Goal: Task Accomplishment & Management: Complete application form

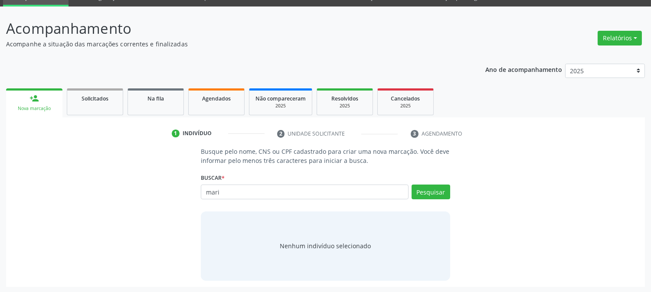
scroll to position [41, 0]
click at [228, 193] on input "mari" at bounding box center [304, 192] width 207 height 15
type input "ANA"
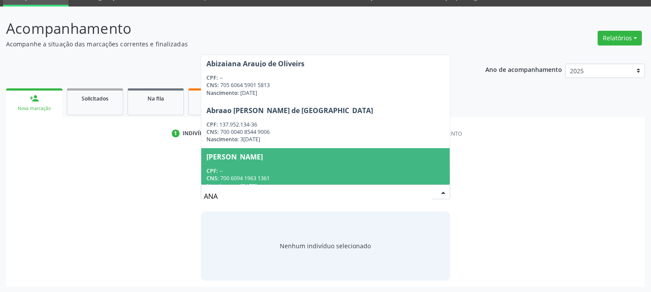
click at [281, 160] on span "Acilene Viana de Sousa Lima CPF: -- CNS: 700 6094 1963 1361 Nascimento: 29/07/1…" at bounding box center [325, 171] width 248 height 46
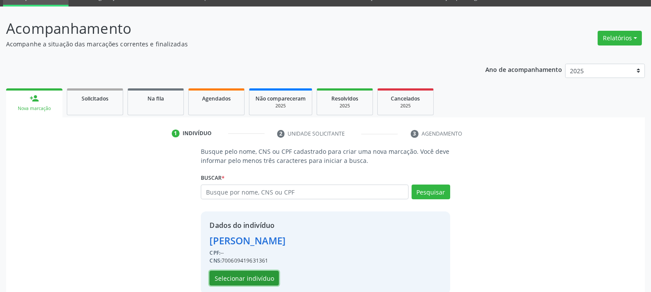
click at [259, 275] on button "Selecionar indivíduo" at bounding box center [243, 278] width 69 height 15
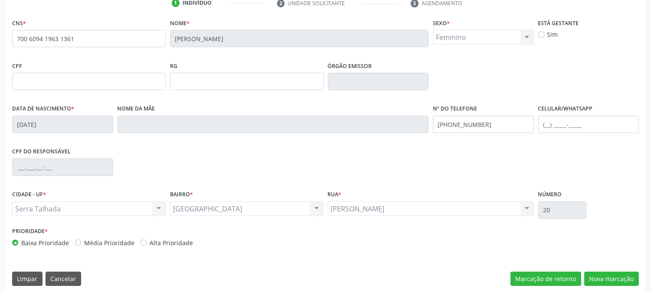
scroll to position [177, 0]
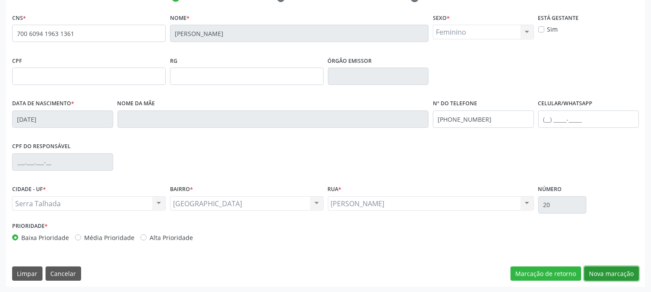
click at [616, 280] on button "Nova marcação" at bounding box center [611, 274] width 55 height 15
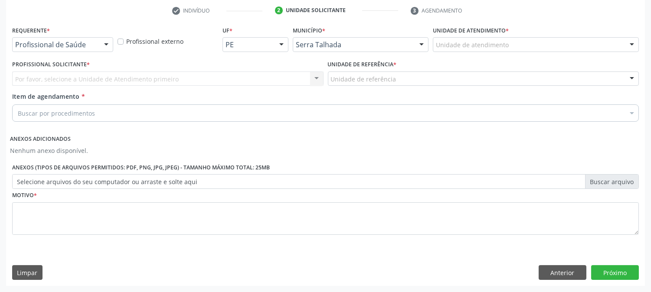
scroll to position [164, 0]
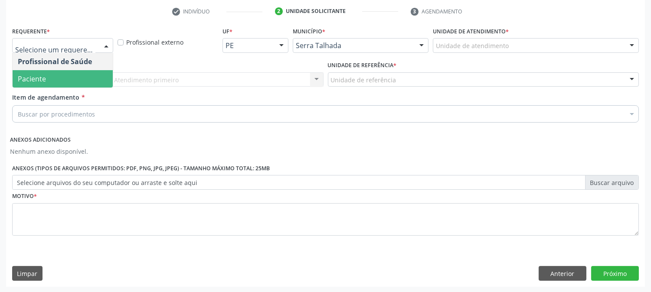
click at [54, 75] on span "Paciente" at bounding box center [63, 78] width 100 height 17
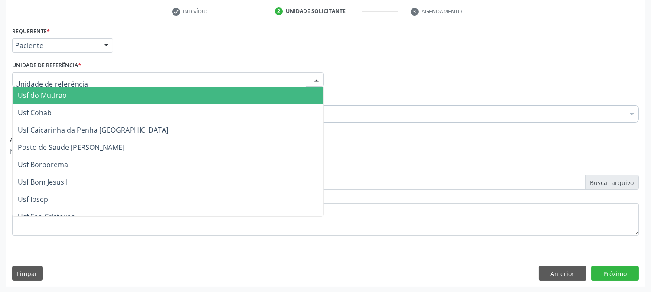
click at [61, 94] on span "Usf do Mutirao" at bounding box center [42, 96] width 49 height 10
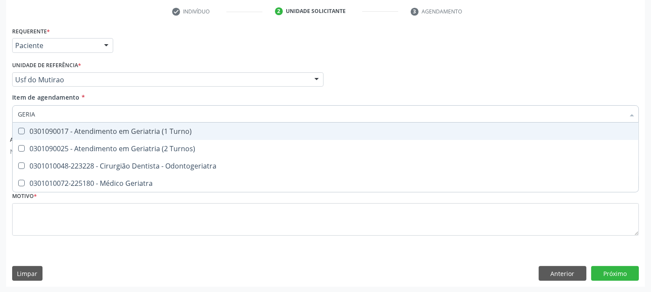
type input "GERIAT"
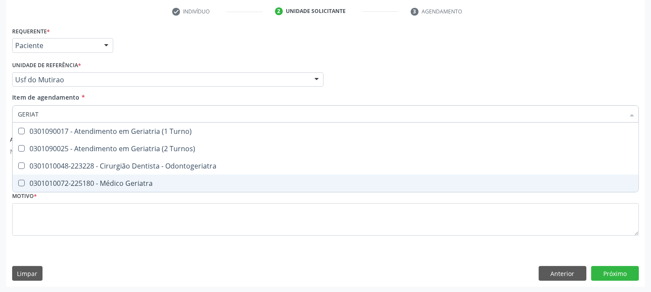
click at [72, 183] on div "0301010072-225180 - Médico Geriatra" at bounding box center [325, 183] width 615 height 7
checkbox Geriatra "true"
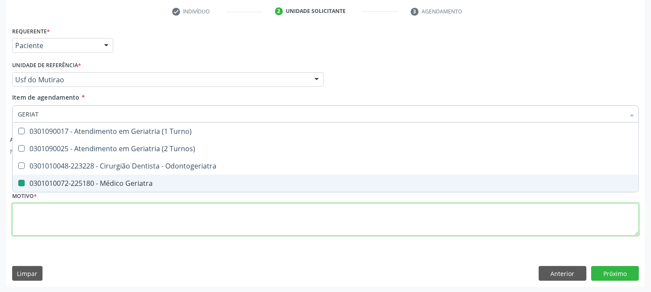
click at [64, 219] on div "Requerente * Paciente Profissional de Saúde Paciente Nenhum resultado encontrad…" at bounding box center [325, 136] width 627 height 223
type textarea "A"
checkbox Turnos\) "true"
checkbox Geriatra "false"
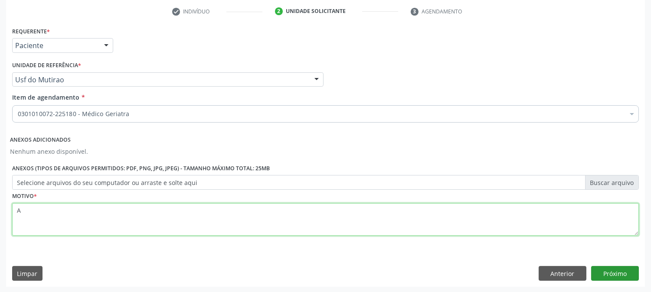
type textarea "A"
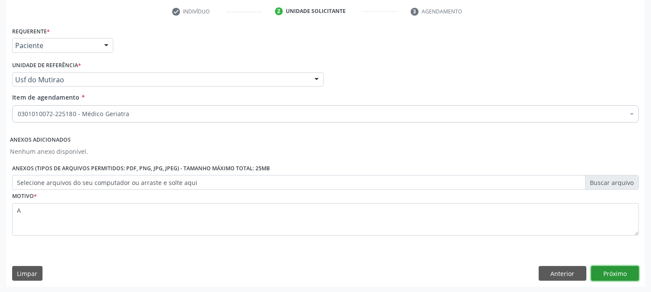
click at [610, 272] on button "Próximo" at bounding box center [615, 273] width 48 height 15
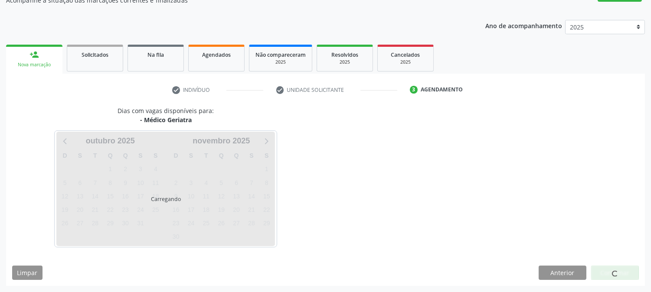
scroll to position [85, 0]
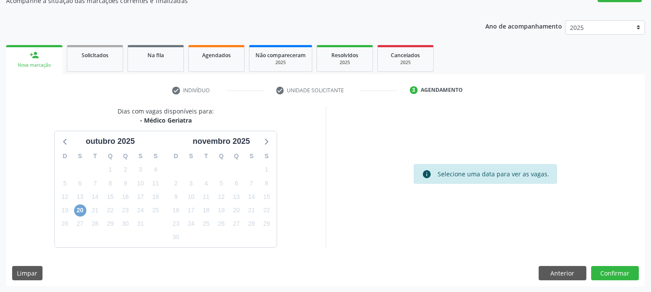
click at [80, 210] on span "20" at bounding box center [80, 211] width 12 height 12
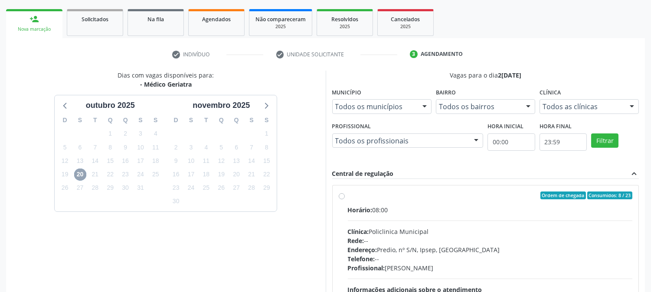
scroll to position [0, 0]
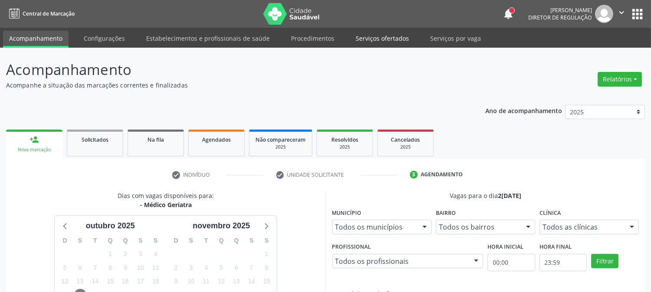
click at [363, 38] on link "Serviços ofertados" at bounding box center [382, 38] width 65 height 15
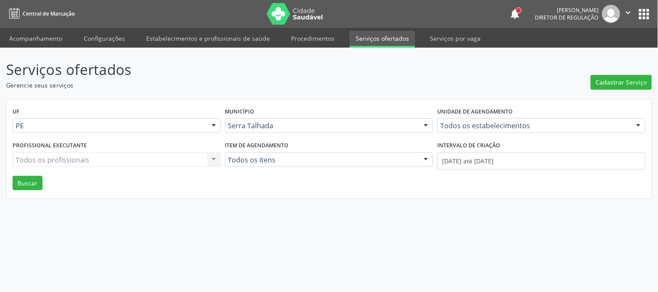
click at [440, 127] on input "text" at bounding box center [440, 129] width 0 height 17
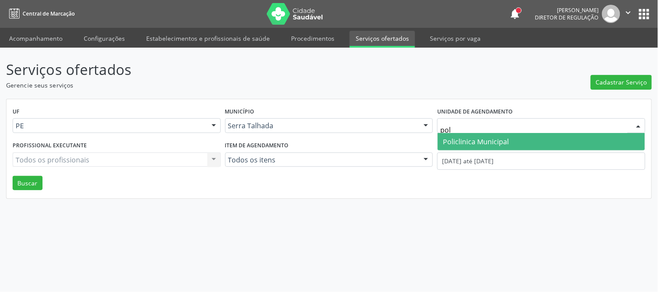
type input "poli"
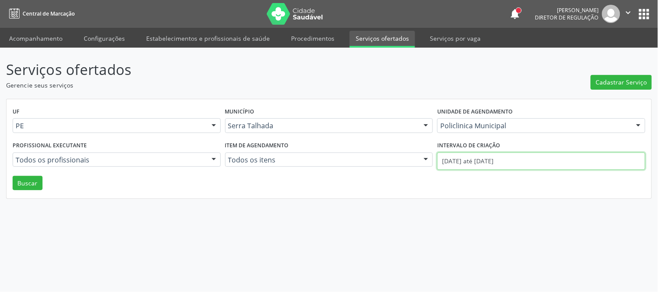
click at [458, 160] on input "01/10/2025 até 15/10/2025" at bounding box center [541, 161] width 208 height 17
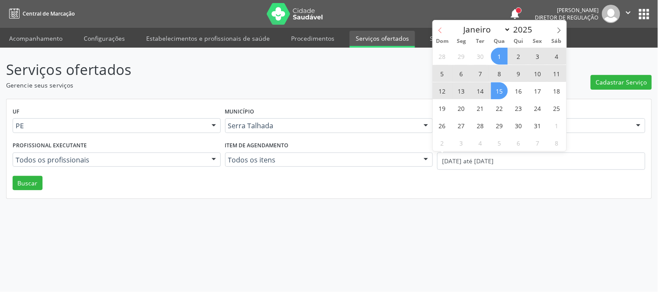
click at [439, 27] on icon at bounding box center [440, 30] width 6 height 6
select select "8"
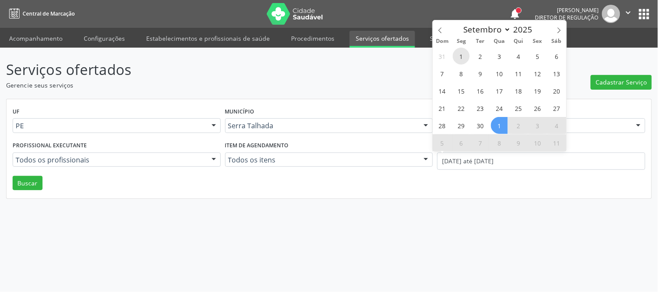
click at [462, 54] on span "1" at bounding box center [461, 56] width 17 height 17
type input "01/09/2025"
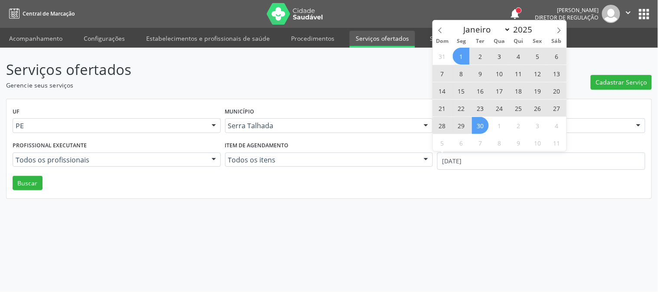
click at [481, 128] on span "30" at bounding box center [480, 125] width 17 height 17
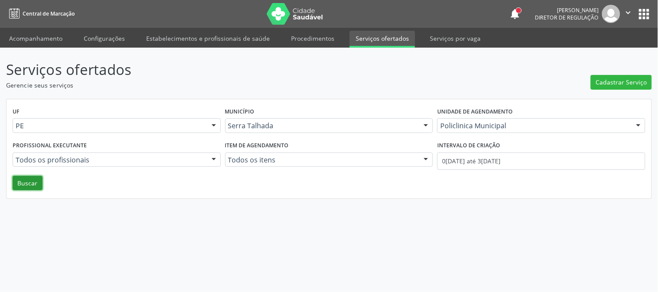
click at [18, 188] on button "Buscar" at bounding box center [28, 183] width 30 height 15
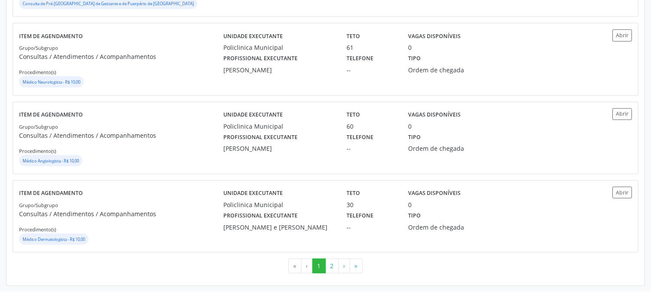
scroll to position [1231, 0]
click at [334, 266] on button "2" at bounding box center [331, 266] width 13 height 15
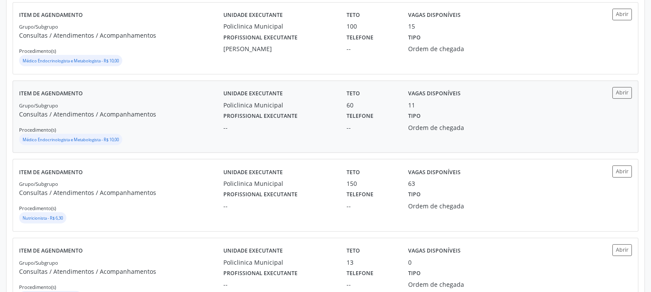
scroll to position [723, 0]
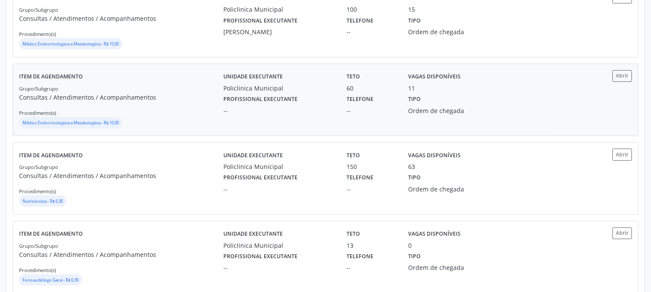
click at [154, 100] on p "Consultas / Atendimentos / Acompanhamentos" at bounding box center [121, 97] width 204 height 9
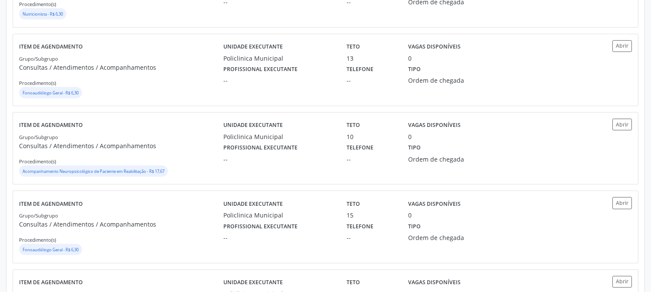
scroll to position [1157, 0]
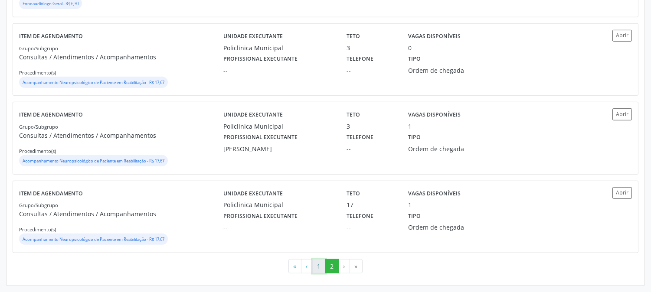
click at [318, 271] on button "1" at bounding box center [318, 266] width 13 height 15
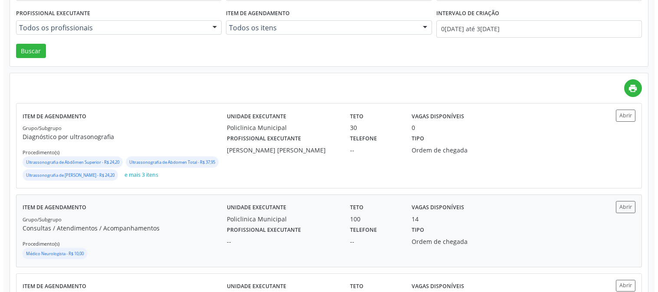
scroll to position [0, 0]
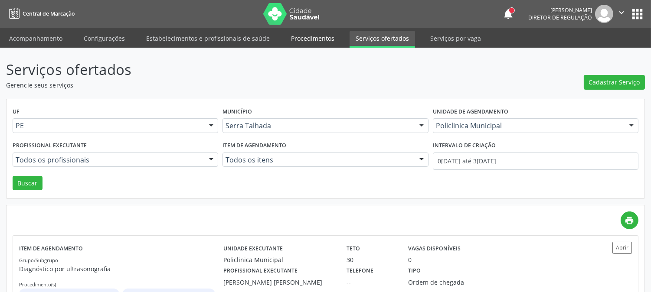
click at [287, 39] on link "Procedimentos" at bounding box center [313, 38] width 56 height 15
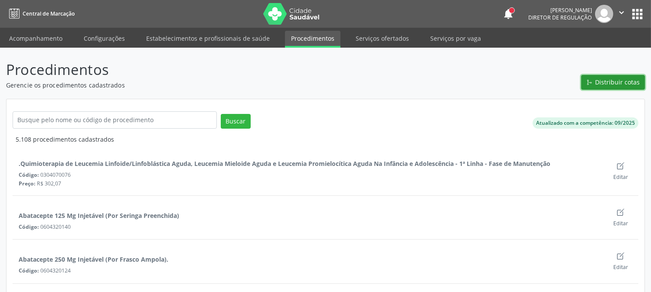
click at [612, 87] on button "Distribuir cotas" at bounding box center [613, 82] width 64 height 15
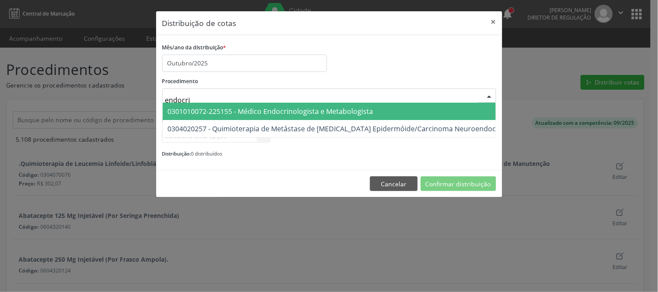
type input "endocrin"
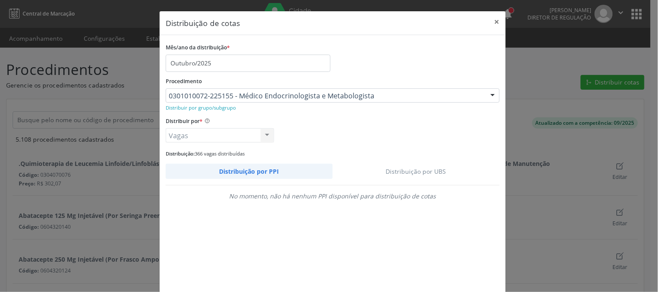
click at [424, 175] on link "Distribuição por UBS" at bounding box center [416, 171] width 167 height 15
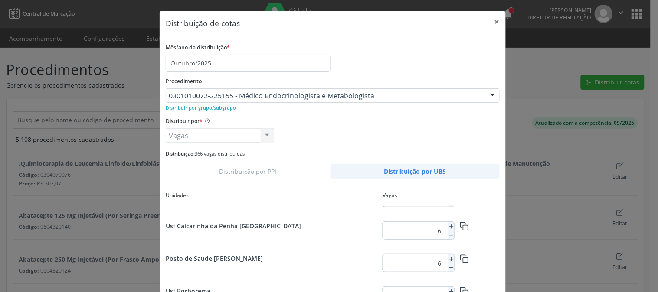
scroll to position [188, 0]
click at [449, 256] on button at bounding box center [451, 259] width 6 height 9
type input "7"
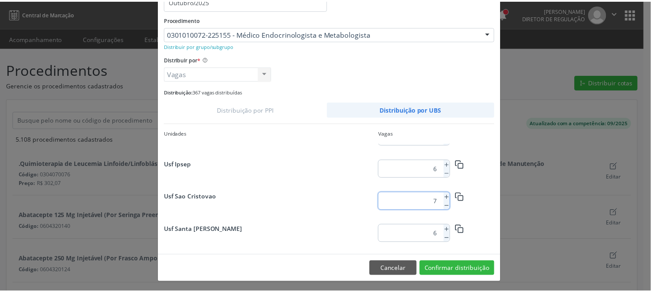
scroll to position [63, 0]
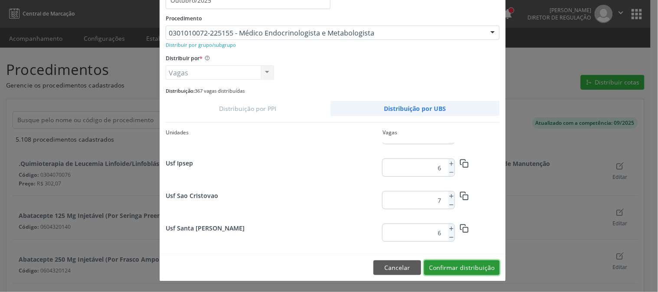
click at [481, 272] on button "Confirmar distribuição" at bounding box center [461, 268] width 75 height 15
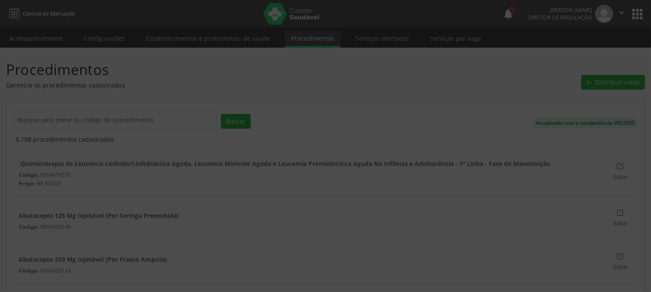
scroll to position [0, 0]
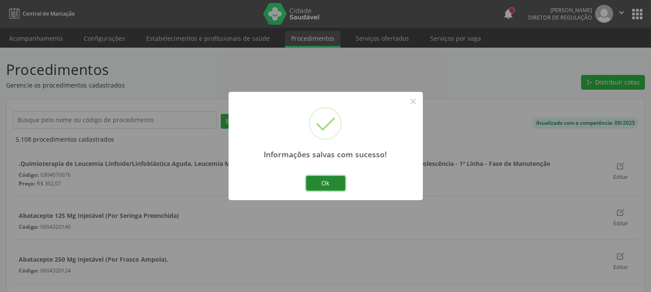
click at [327, 183] on button "Ok" at bounding box center [325, 183] width 39 height 15
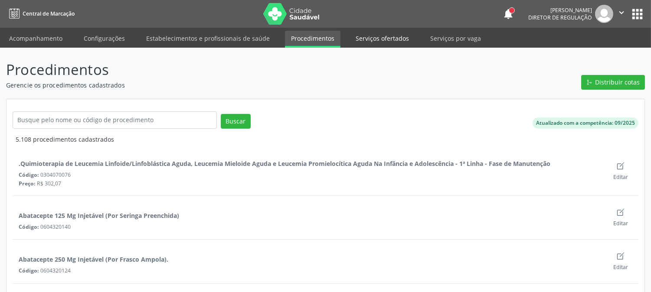
click at [376, 41] on link "Serviços ofertados" at bounding box center [382, 38] width 65 height 15
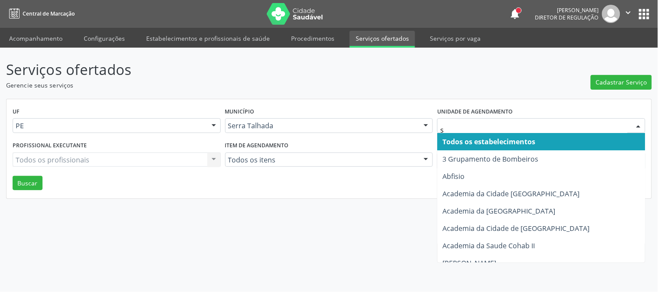
type input "s b"
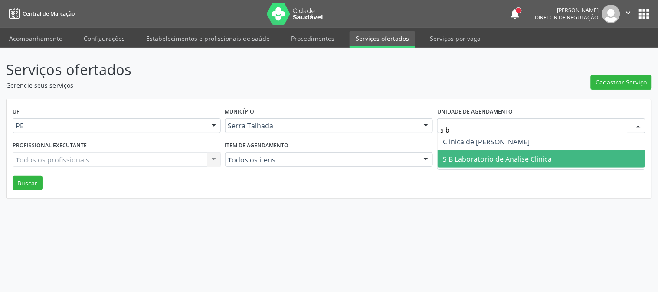
click at [453, 155] on span "S B Laboratorio de Analise Clinica" at bounding box center [497, 159] width 109 height 10
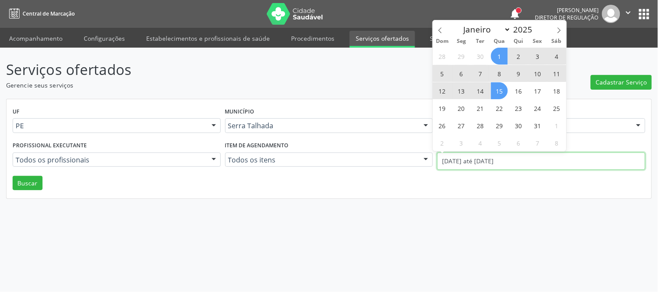
click at [454, 159] on input "01/10/2025 até 15/10/2025" at bounding box center [541, 161] width 208 height 17
click at [440, 29] on icon at bounding box center [440, 30] width 6 height 6
select select "8"
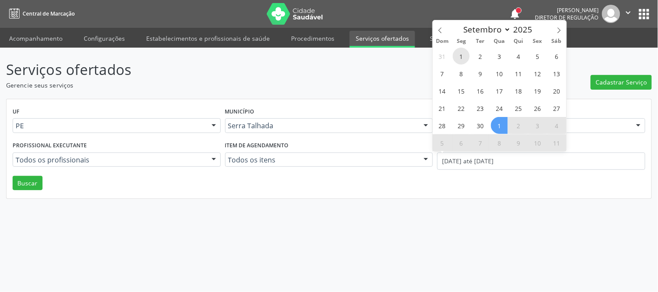
click at [464, 54] on span "1" at bounding box center [461, 56] width 17 height 17
type input "01/09/2025"
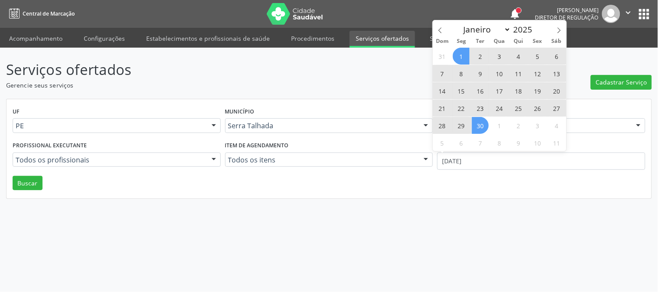
click at [476, 124] on span "30" at bounding box center [480, 125] width 17 height 17
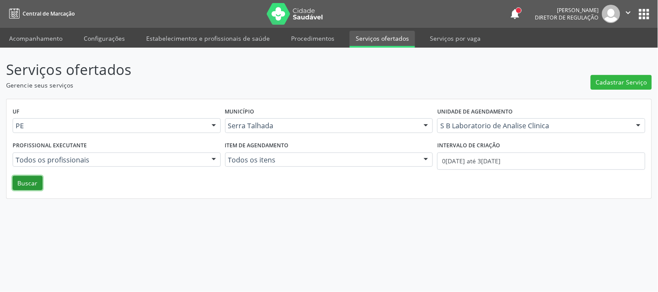
click at [40, 181] on button "Buscar" at bounding box center [28, 183] width 30 height 15
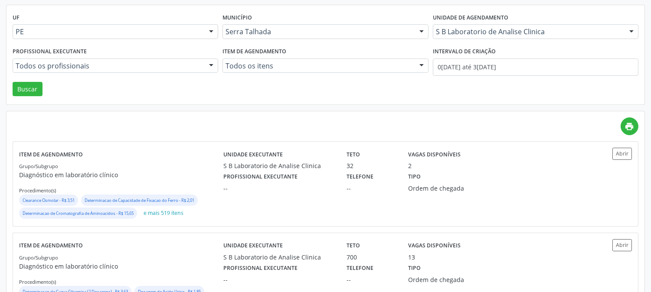
scroll to position [144, 0]
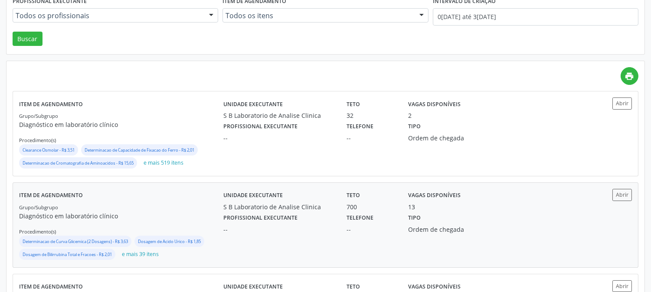
click at [295, 232] on div "--" at bounding box center [278, 229] width 111 height 9
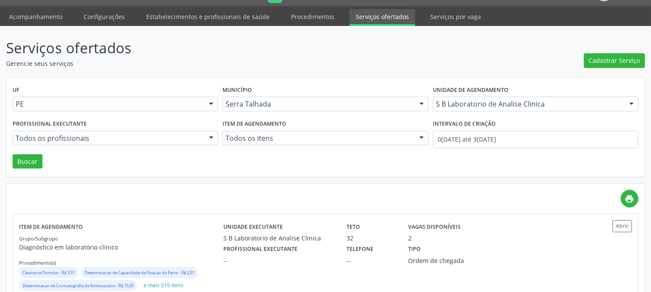
scroll to position [0, 0]
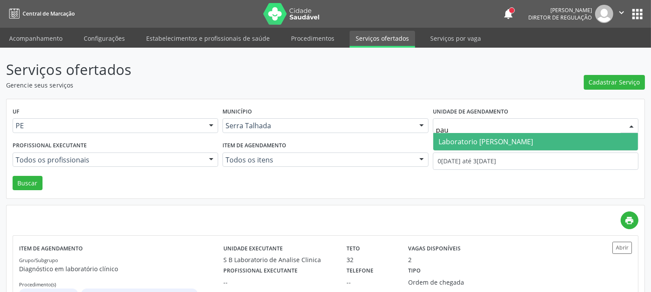
type input "paul"
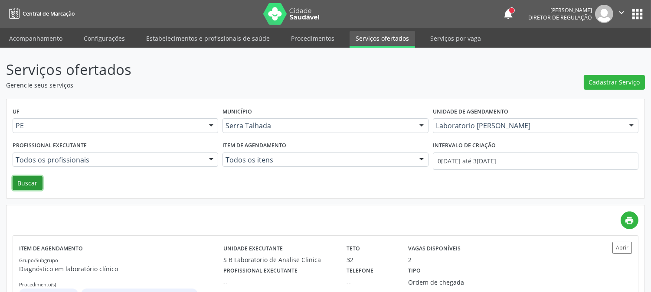
click at [27, 182] on button "Buscar" at bounding box center [28, 183] width 30 height 15
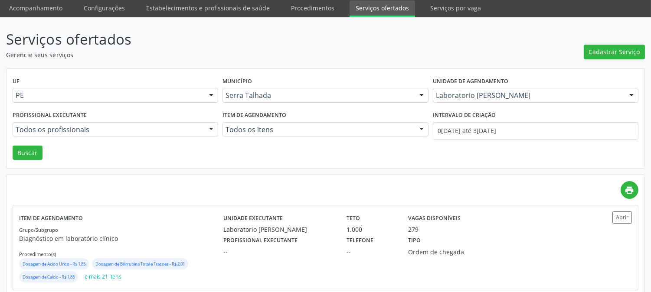
scroll to position [47, 0]
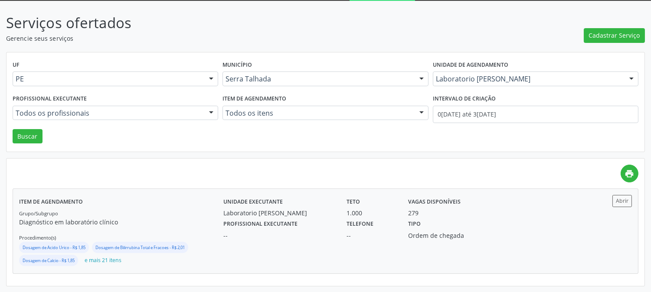
click at [477, 210] on div "279" at bounding box center [448, 213] width 80 height 9
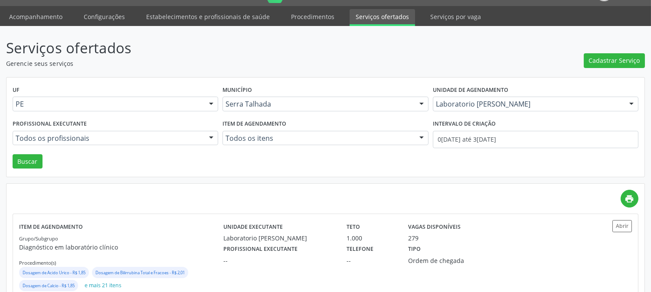
scroll to position [0, 0]
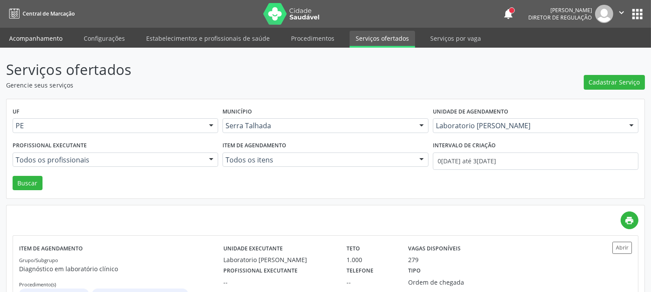
click at [37, 37] on link "Acompanhamento" at bounding box center [35, 38] width 65 height 15
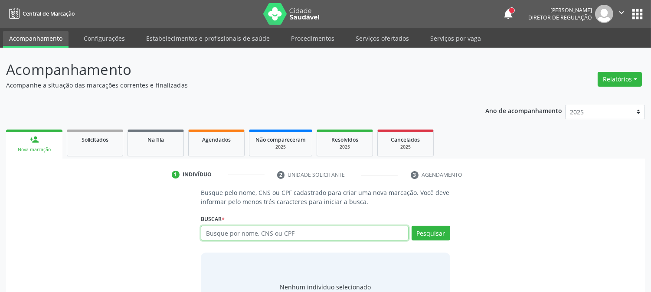
click at [243, 234] on input "text" at bounding box center [304, 233] width 207 height 15
type input "laurindo gaia nas"
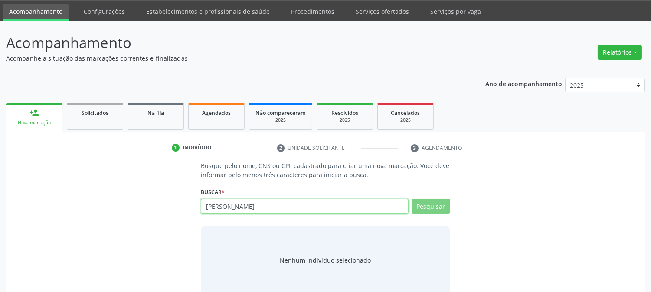
scroll to position [41, 0]
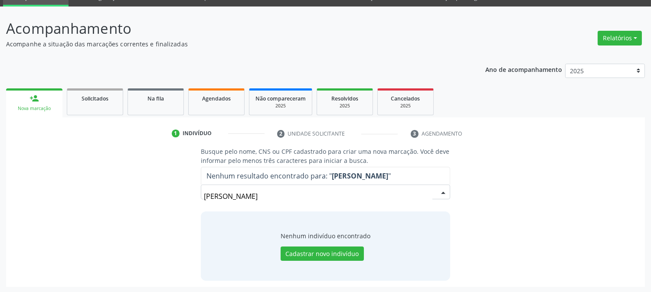
click at [250, 197] on input "laurindo gaia nas" at bounding box center [318, 196] width 228 height 17
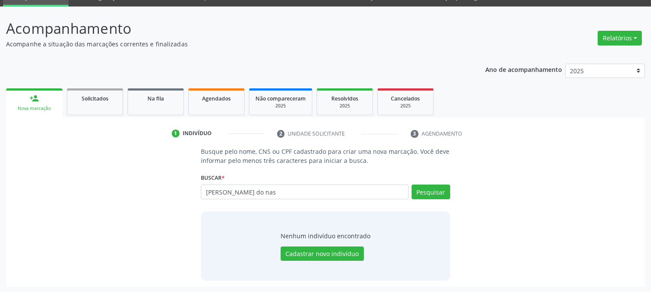
type input "lourinaldo gaia do nas"
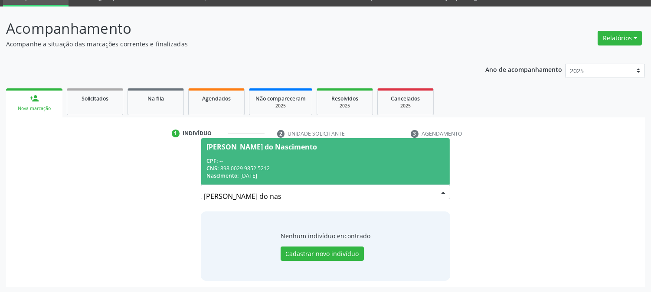
click at [308, 154] on span "Lourinaldo Gaia do Nascimento CPF: -- CNS: 898 0029 9852 5212 Nascimento: 27/04…" at bounding box center [325, 161] width 248 height 46
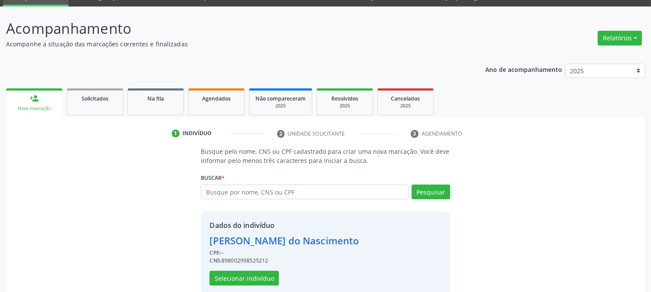
scroll to position [55, 0]
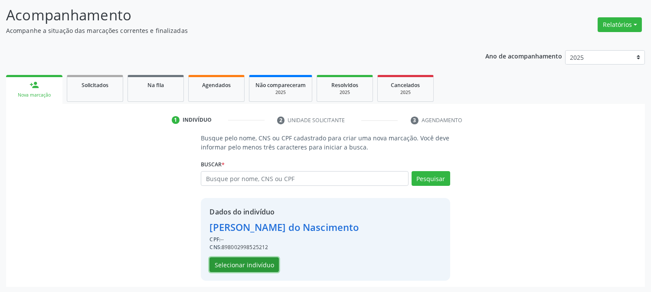
click at [259, 266] on button "Selecionar indivíduo" at bounding box center [243, 265] width 69 height 15
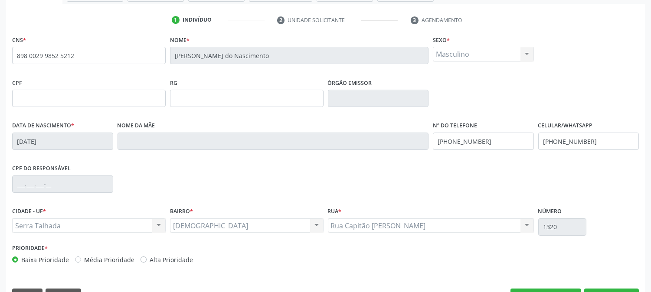
scroll to position [177, 0]
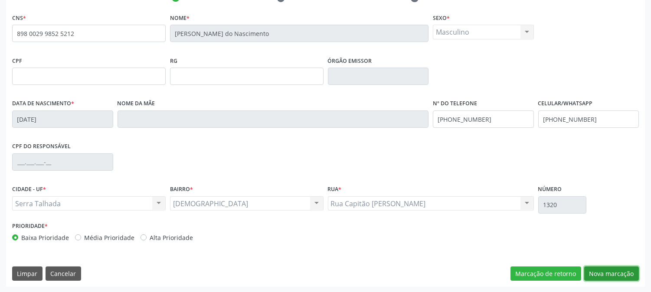
click at [602, 272] on button "Nova marcação" at bounding box center [611, 274] width 55 height 15
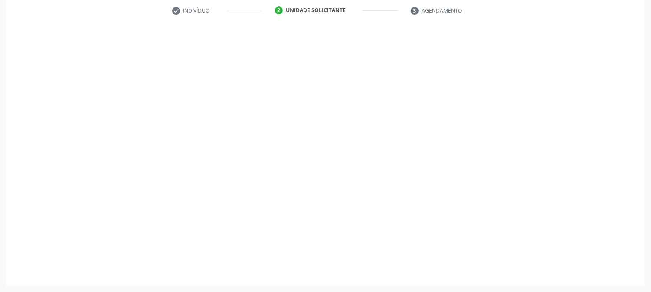
scroll to position [164, 0]
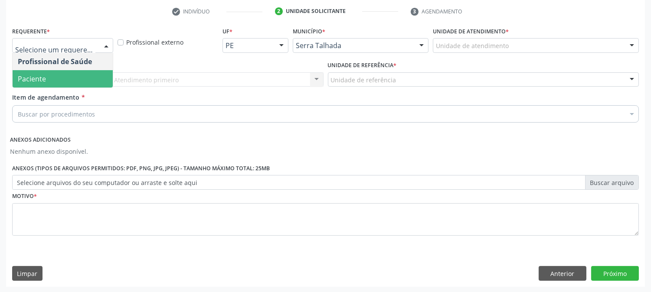
click at [65, 73] on span "Paciente" at bounding box center [63, 78] width 100 height 17
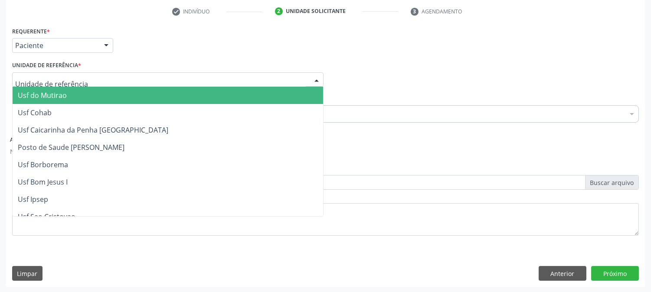
click at [65, 73] on div at bounding box center [167, 79] width 311 height 15
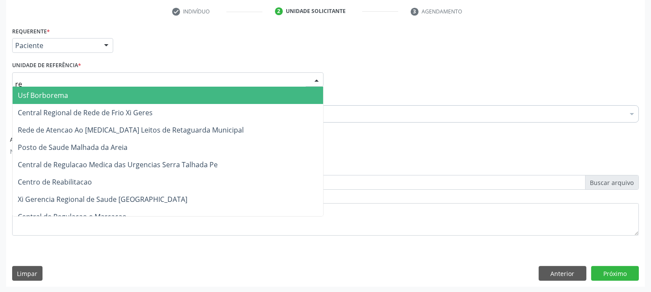
type input "rea"
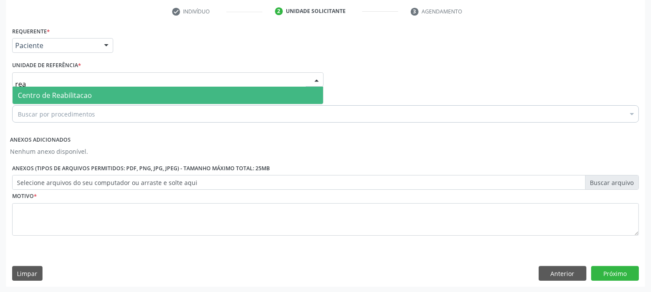
click at [63, 94] on span "Centro de Reabilitacao" at bounding box center [55, 96] width 74 height 10
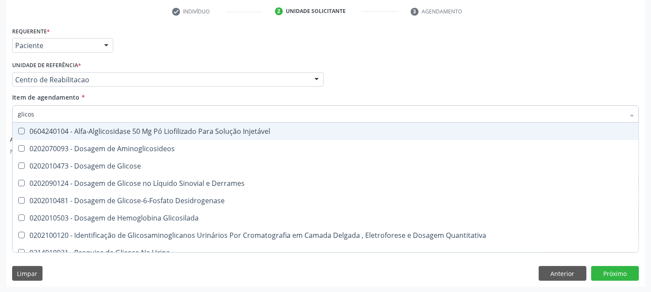
type input "glicose"
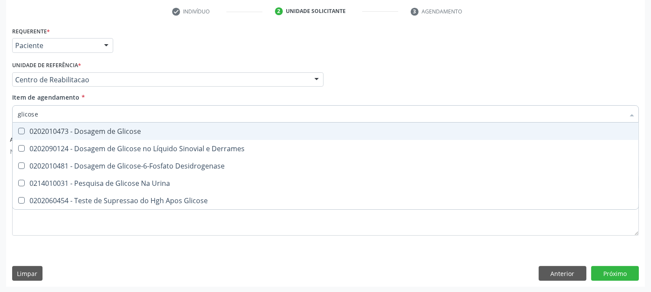
click at [170, 126] on span "0202010473 - Dosagem de Glicose" at bounding box center [326, 131] width 626 height 17
checkbox Glicose "true"
type input "glicose"
click at [105, 99] on div "Item de agendamento * glicose Desfazer seleção 0202010473 - Dosagem de Glicose …" at bounding box center [325, 106] width 627 height 27
checkbox Derrames "true"
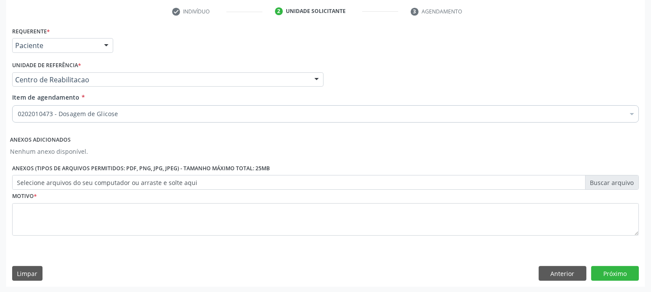
click at [74, 118] on div "0202010473 - Dosagem de Glicose" at bounding box center [325, 113] width 627 height 17
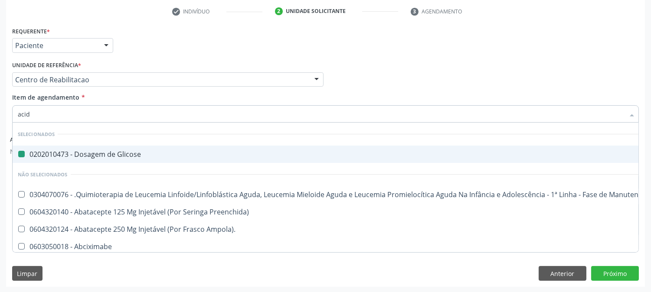
type input "acido"
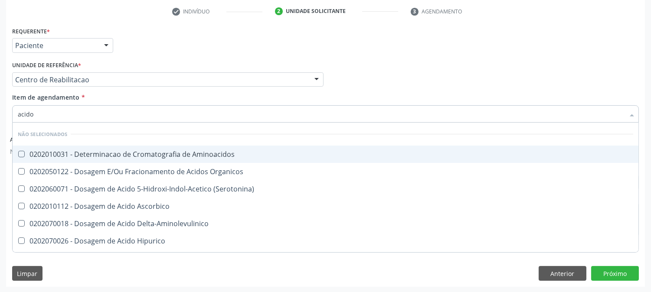
checkbox Aminoacidos "false"
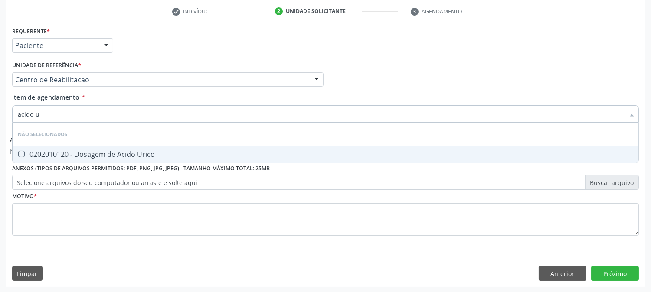
type input "acido ur"
click at [51, 152] on div "0202010120 - Dosagem de Acido Urico" at bounding box center [325, 154] width 615 height 7
checkbox Urico "true"
click at [51, 116] on input "acido ur" at bounding box center [321, 113] width 607 height 17
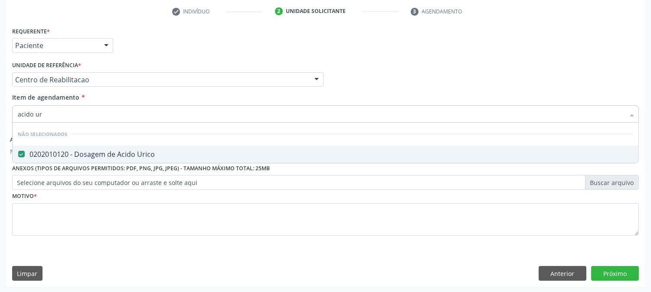
click at [51, 116] on input "acido ur" at bounding box center [321, 113] width 607 height 17
type input "cr"
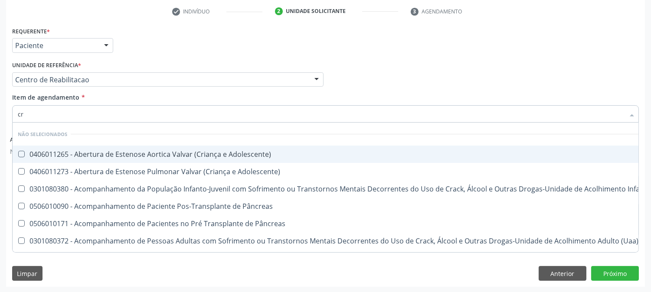
checkbox Adolescente\) "false"
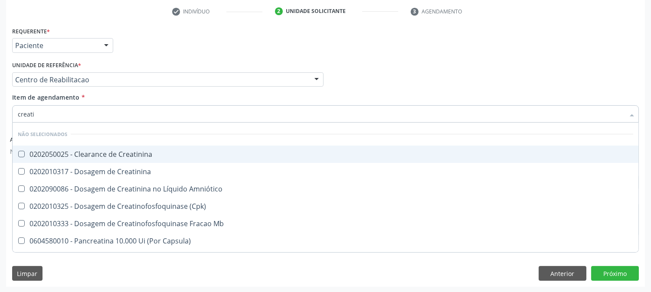
type input "creatin"
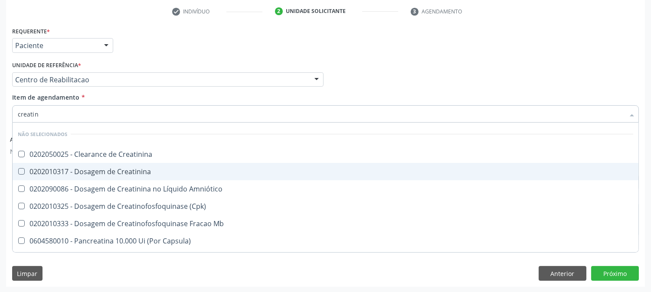
click at [24, 166] on span "0202010317 - Dosagem de Creatinina" at bounding box center [326, 171] width 626 height 17
checkbox Creatinina "true"
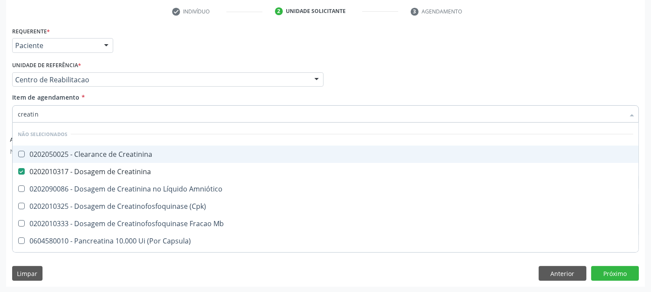
click at [50, 113] on input "creatin" at bounding box center [321, 113] width 607 height 17
type input "ur"
checkbox Creatinina "false"
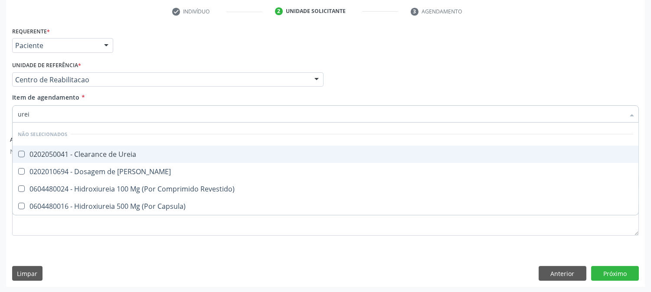
type input "ureia"
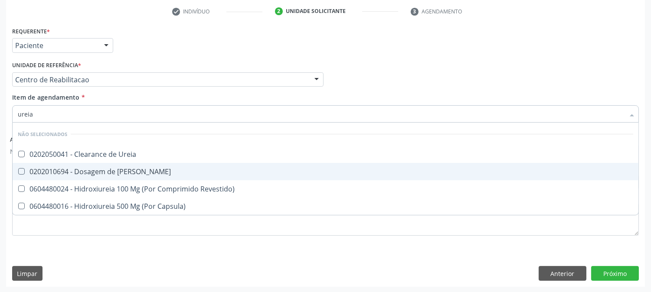
click at [130, 168] on div "0202010694 - Dosagem de Ureia" at bounding box center [325, 171] width 615 height 7
checkbox Ureia "true"
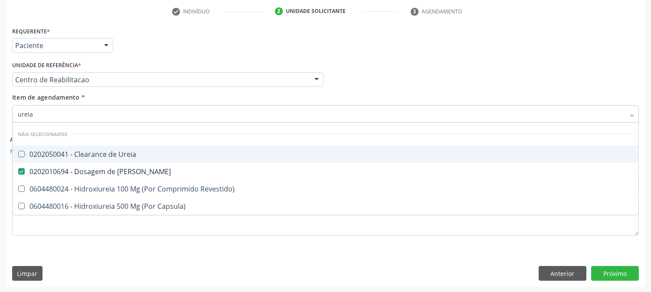
click at [76, 123] on li "Não selecionados" at bounding box center [326, 134] width 626 height 23
click at [68, 115] on input "ureia" at bounding box center [321, 113] width 607 height 17
type input "cole"
checkbox Ureia "false"
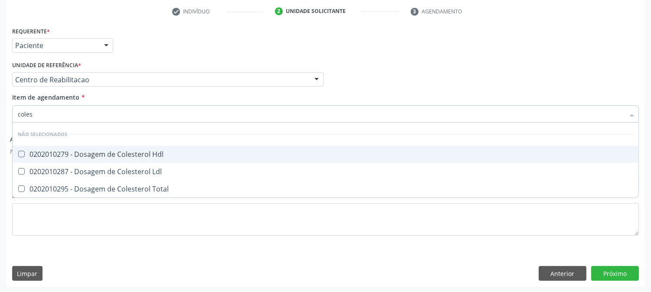
type input "colest"
click at [27, 148] on span "0202010279 - Dosagem de Colesterol Hdl" at bounding box center [326, 154] width 626 height 17
checkbox Hdl "true"
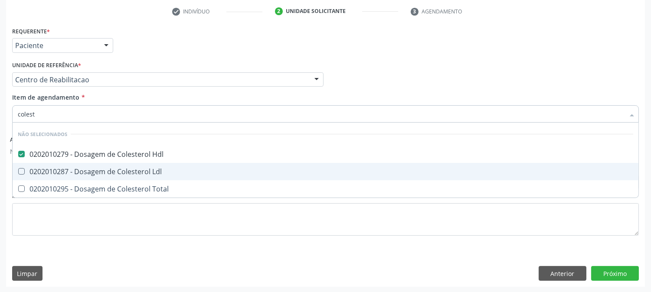
click at [31, 168] on div "0202010287 - Dosagem de Colesterol Ldl" at bounding box center [325, 171] width 615 height 7
checkbox Ldl "true"
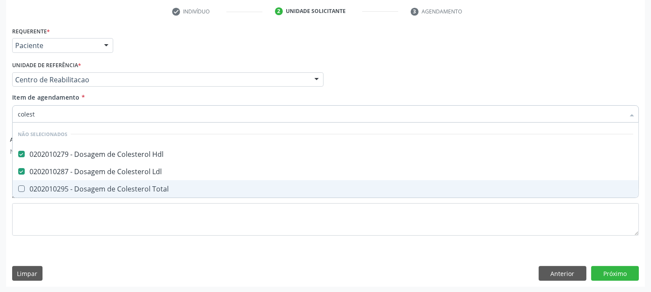
click at [31, 186] on div "0202010295 - Dosagem de Colesterol Total" at bounding box center [325, 189] width 615 height 7
checkbox Total "true"
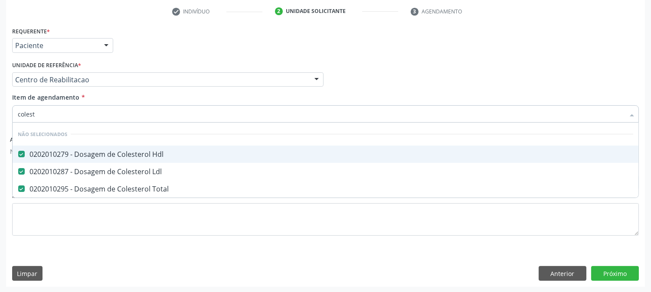
click at [38, 110] on input "colest" at bounding box center [321, 113] width 607 height 17
checkbox Total "false"
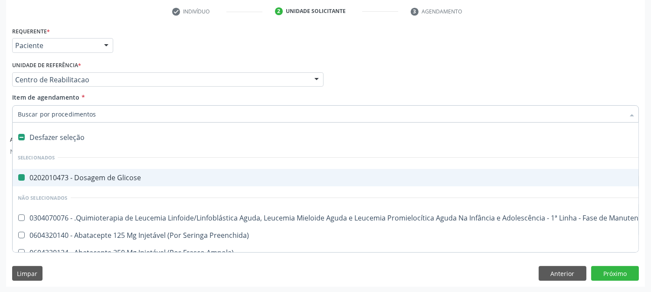
type input "t"
checkbox Glicose "false"
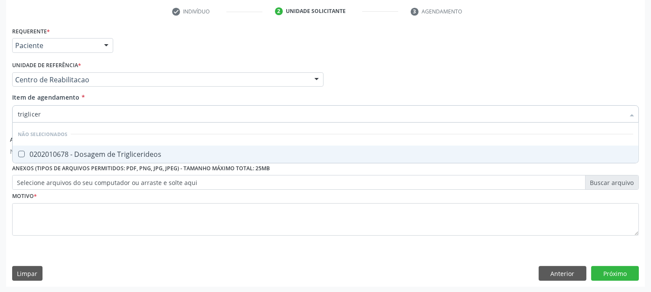
type input "trigliceri"
click at [30, 154] on div "0202010678 - Dosagem de Triglicerideos" at bounding box center [325, 154] width 615 height 7
checkbox Triglicerideos "true"
click at [54, 110] on input "trigliceri" at bounding box center [321, 113] width 607 height 17
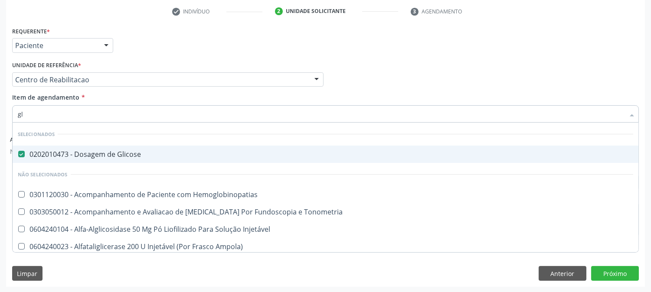
type input "gli"
checkbox Dosagens\) "true"
type input "glic"
checkbox Derrames "true"
checkbox Triglicerideos "false"
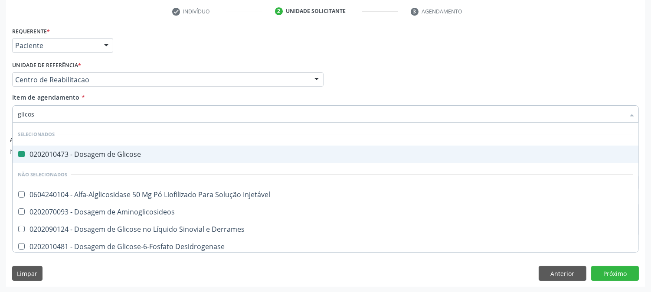
type input "glicosi"
checkbox Glicose "false"
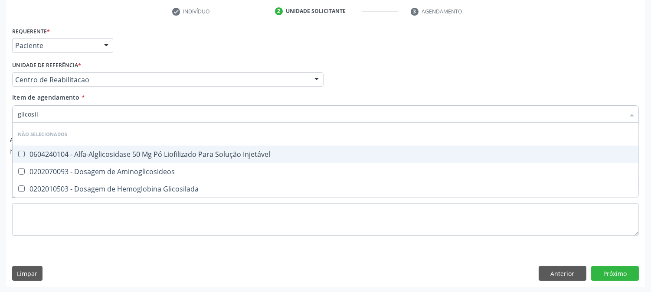
type input "glicosila"
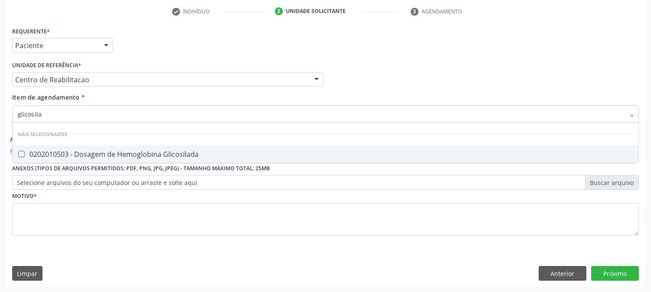
click at [87, 155] on div "0202010503 - Dosagem de Hemoglobina Glicosilada" at bounding box center [325, 154] width 615 height 7
checkbox Glicosilada "true"
click at [46, 113] on input "glicosila" at bounding box center [321, 113] width 607 height 17
type input "ps"
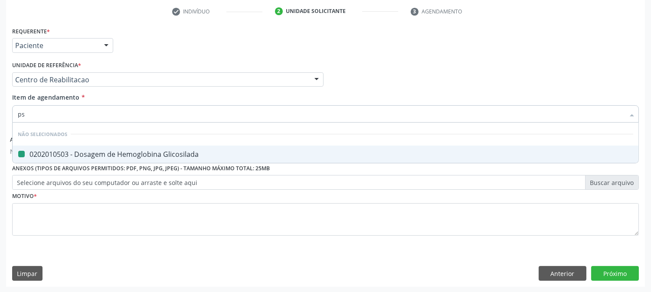
checkbox Glicosilada "false"
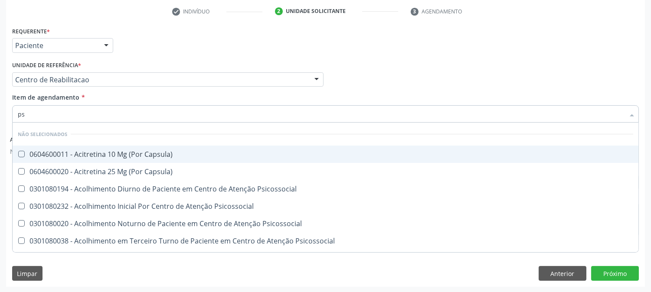
type input "psa"
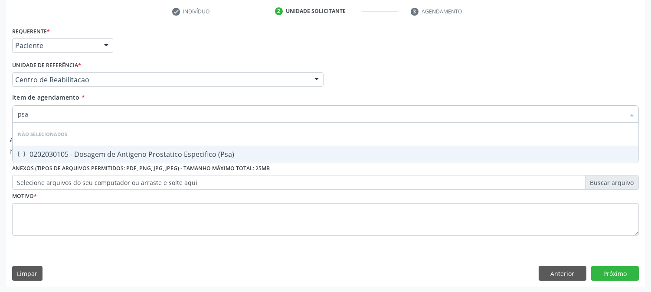
click at [88, 151] on div "0202030105 - Dosagem de Antigeno Prostatico Especifico (Psa)" at bounding box center [325, 154] width 615 height 7
checkbox \(Psa\) "true"
click at [33, 116] on input "psa" at bounding box center [321, 113] width 607 height 17
type input "t"
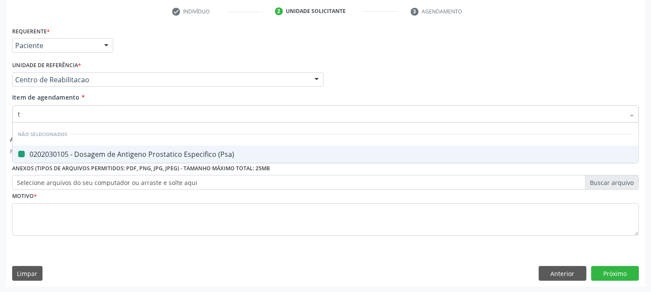
checkbox \(Psa\) "false"
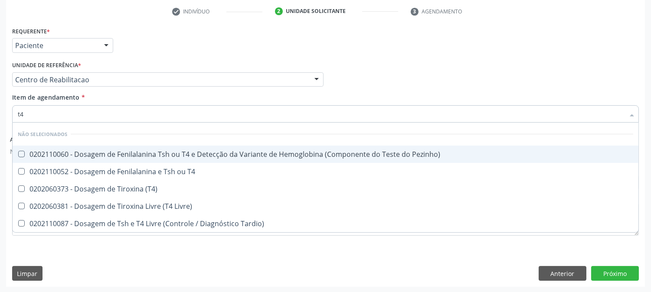
type input "t4 l"
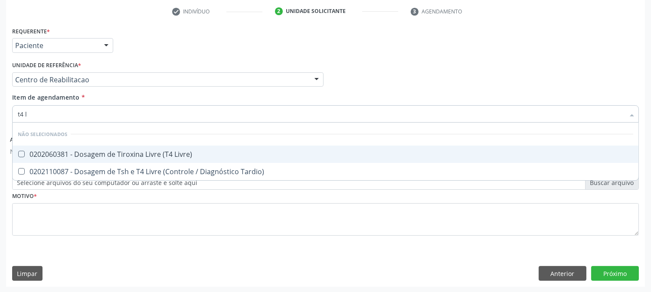
click at [80, 151] on div "0202060381 - Dosagem de Tiroxina Livre (T4 Livre)" at bounding box center [325, 154] width 615 height 7
checkbox Livre\) "true"
click at [33, 113] on input "t4 l" at bounding box center [321, 113] width 607 height 17
type input "t4"
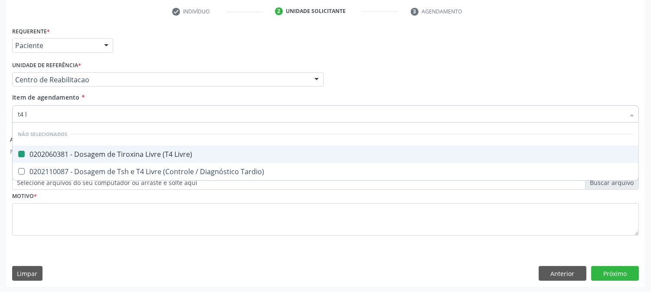
checkbox Livre\) "false"
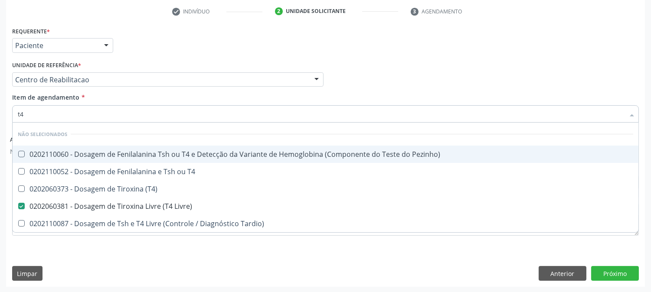
type input "t"
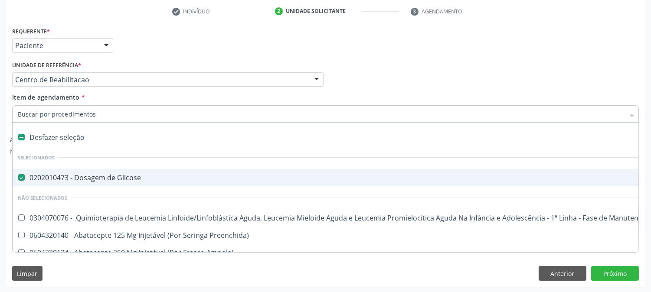
checkbox Glicose "true"
checkbox Preenchida\) "false"
type input "t"
checkbox Glicose "false"
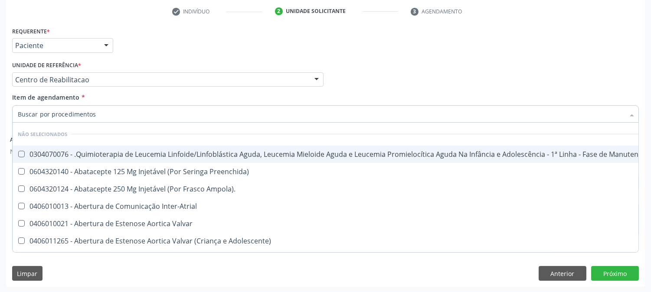
checkbox Manutenção "true"
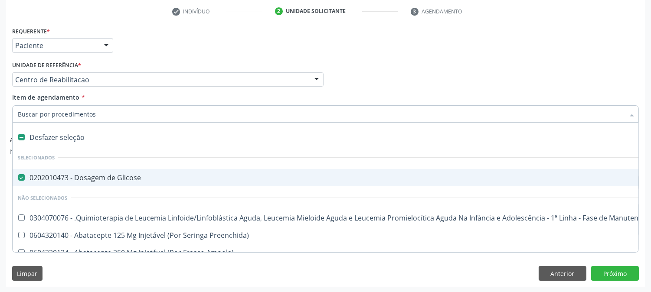
type input "h"
checkbox Glicose "false"
checkbox B "true"
checkbox Fibrinogênio "true"
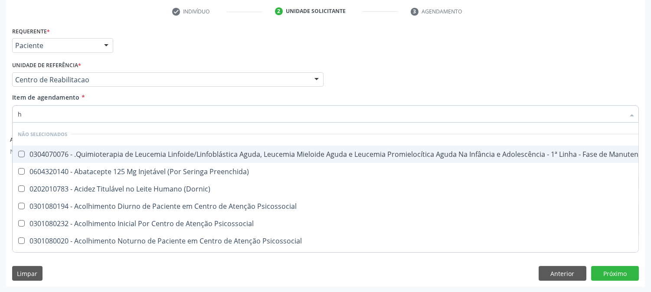
type input "he"
checkbox Pulmão "true"
type input "hem"
checkbox Fenilcetonúria "true"
checkbox Pulmão "false"
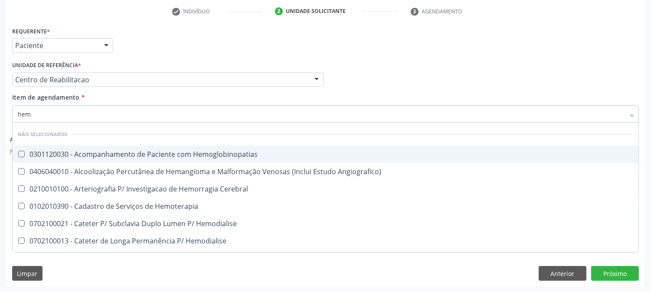
type input "hemo"
checkbox Hemacias "true"
checkbox Glicosilada "false"
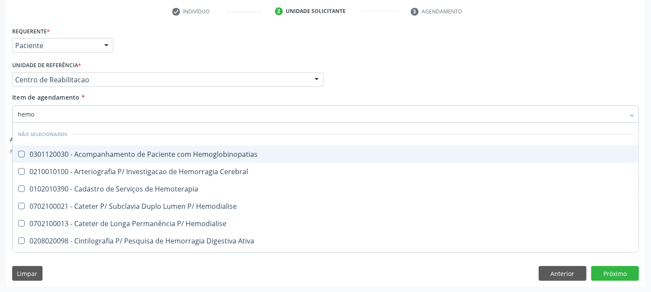
type input "hemog"
checkbox Tardio\) "true"
type input "hemogr"
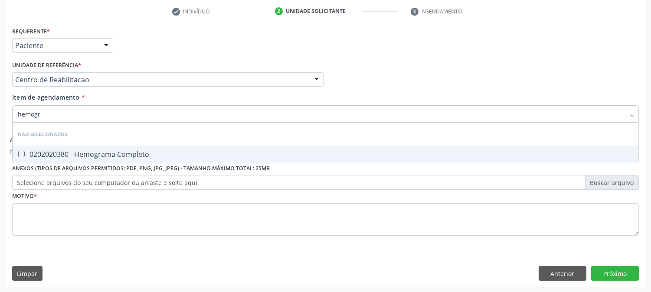
click at [184, 153] on div "0202020380 - Hemograma Completo" at bounding box center [325, 154] width 615 height 7
checkbox Completo "true"
click at [56, 115] on input "hemogr" at bounding box center [321, 113] width 607 height 17
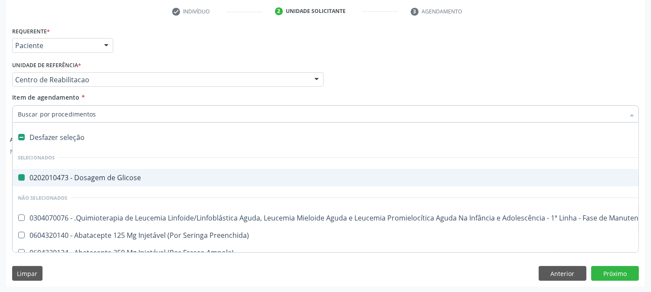
type input "t"
checkbox Glicose "false"
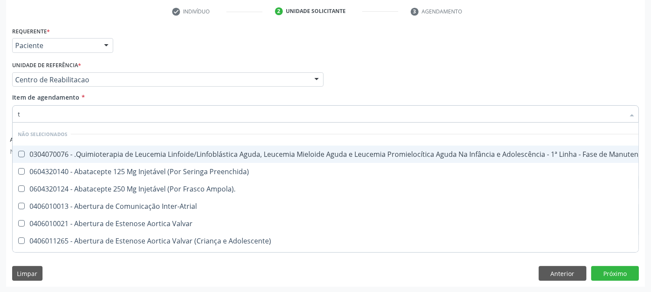
type input "t4"
checkbox Inter-Atrial "true"
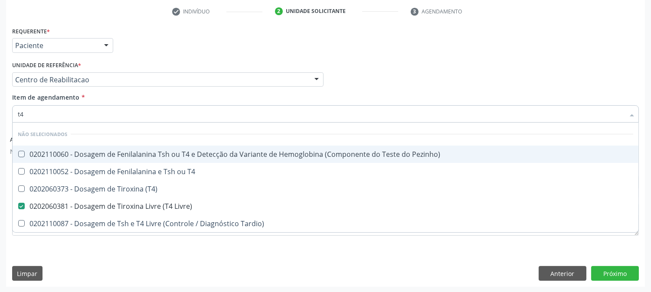
type input "t4 l"
checkbox Pezinho\) "true"
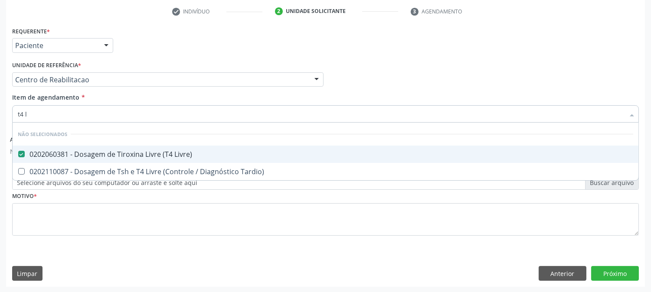
type input "t4 li"
click at [41, 116] on input "t4 li" at bounding box center [321, 113] width 607 height 17
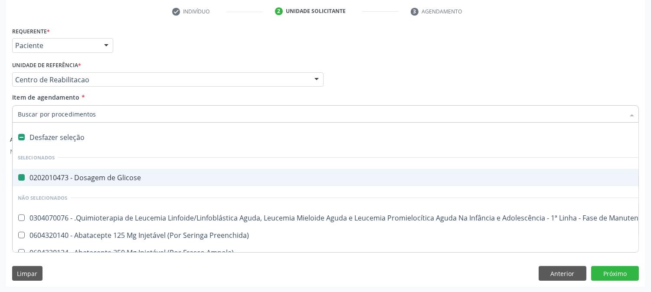
type input "t"
checkbox Glicose "false"
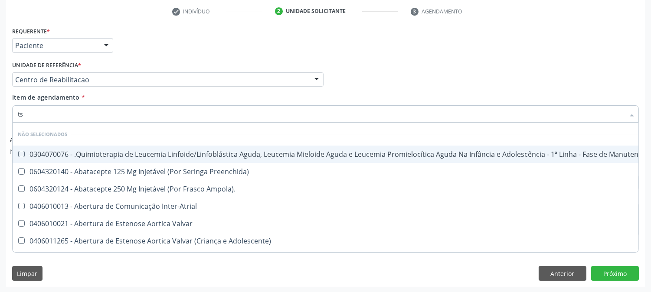
type input "tsh"
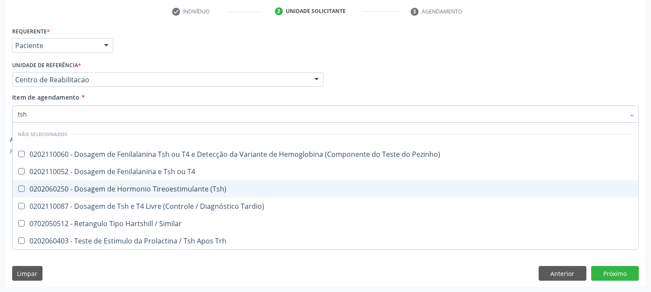
click at [209, 189] on div "0202060250 - Dosagem de Hormonio Tireoestimulante (Tsh)" at bounding box center [325, 189] width 615 height 7
checkbox \(Tsh\) "true"
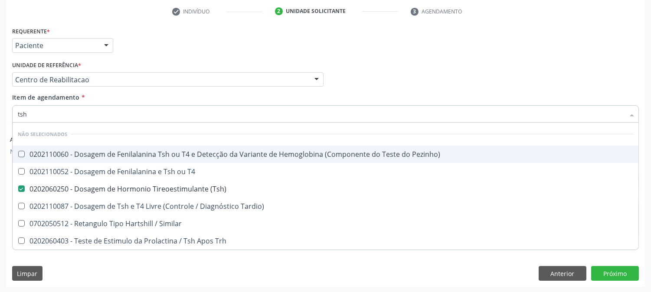
click at [360, 96] on div "Item de agendamento * tsh Desfazer seleção Não selecionados 0202110060 - Dosage…" at bounding box center [325, 106] width 627 height 27
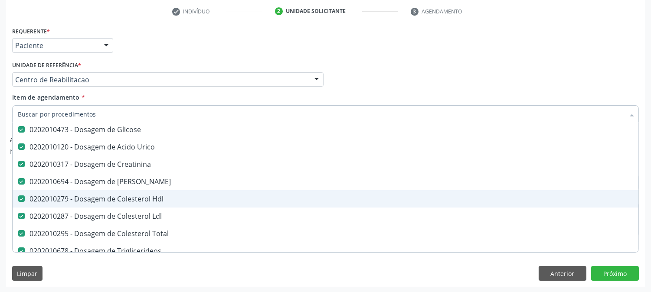
scroll to position [0, 0]
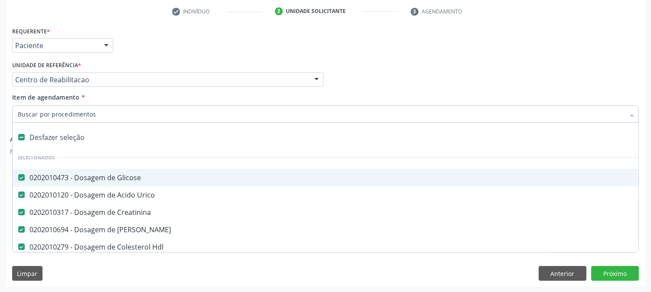
type input "t"
checkbox Livre\) "false"
checkbox Completo "false"
checkbox \(Tsh\) "false"
type input "te"
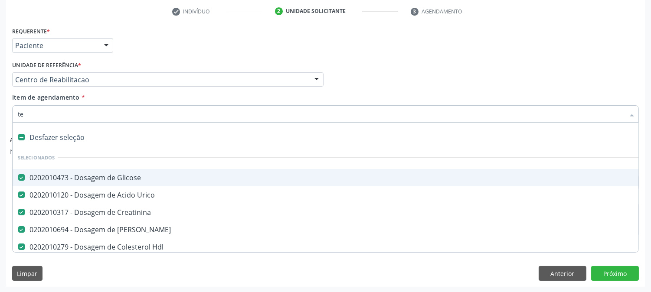
checkbox Ldl "false"
checkbox Total "false"
checkbox Triglicerideos "false"
checkbox Glicosilada "false"
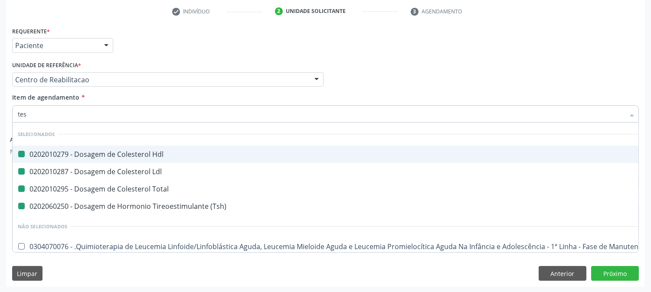
type input "test"
checkbox Hdl "false"
checkbox Total "false"
checkbox \(Tsh\) "false"
checkbox Ldl "false"
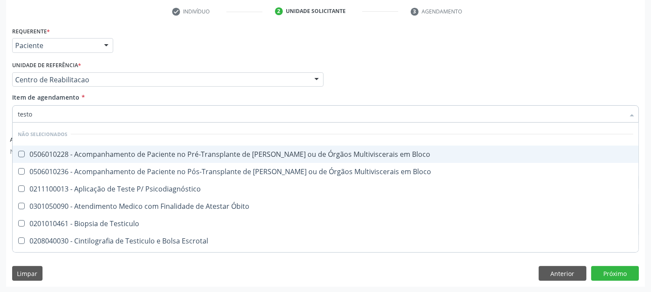
type input "testos"
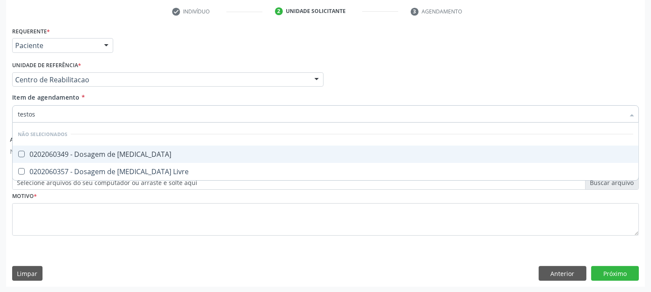
click at [133, 146] on span "0202060349 - Dosagem de [MEDICAL_DATA]" at bounding box center [326, 154] width 626 height 17
checkbox Testosterona "true"
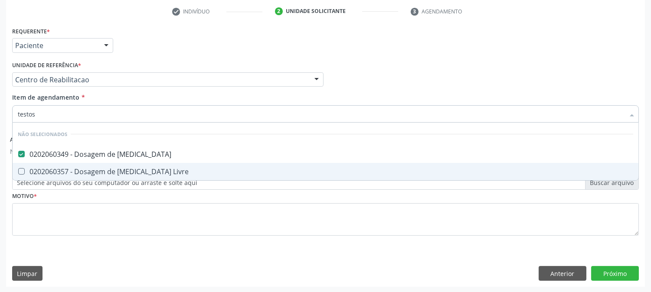
click at [95, 171] on div "0202060357 - Dosagem de [MEDICAL_DATA] Livre" at bounding box center [325, 171] width 615 height 7
checkbox Livre "true"
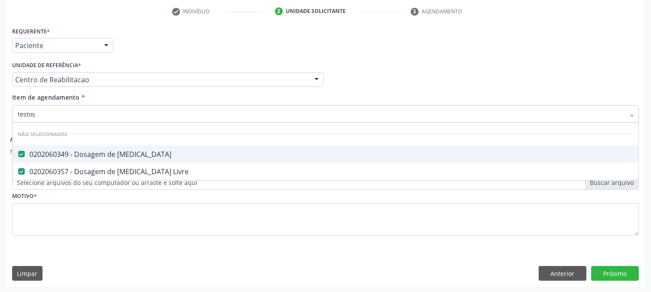
click at [266, 52] on div "Requerente * Paciente Profissional de Saúde Paciente Nenhum resultado encontrad…" at bounding box center [325, 42] width 631 height 34
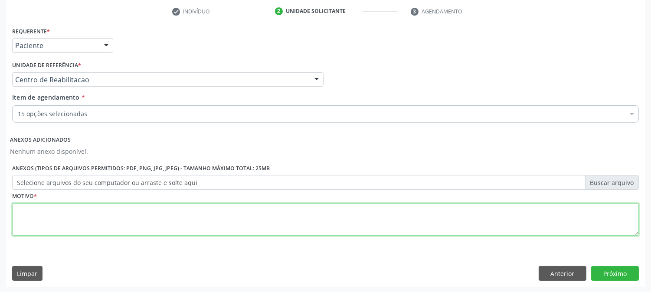
click at [72, 214] on textarea at bounding box center [325, 219] width 627 height 33
type textarea "A"
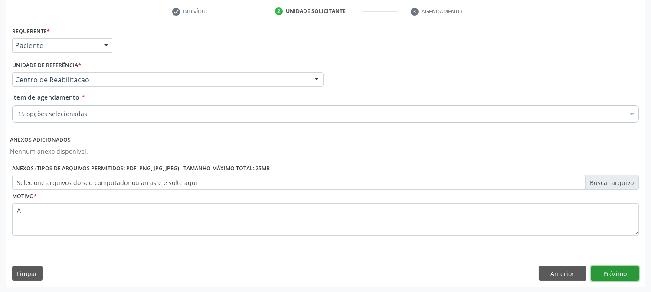
click at [616, 277] on button "Próximo" at bounding box center [615, 273] width 48 height 15
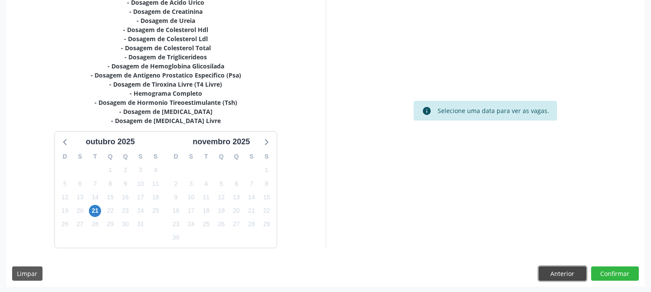
click at [549, 270] on button "Anterior" at bounding box center [563, 274] width 48 height 15
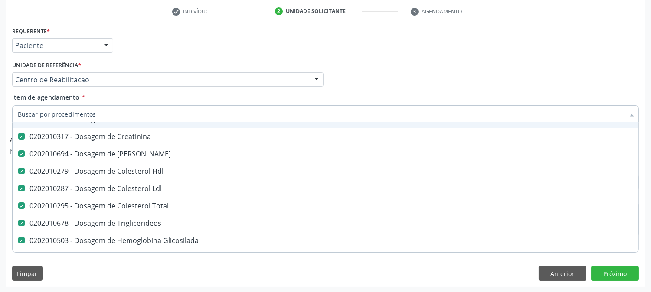
scroll to position [193, 0]
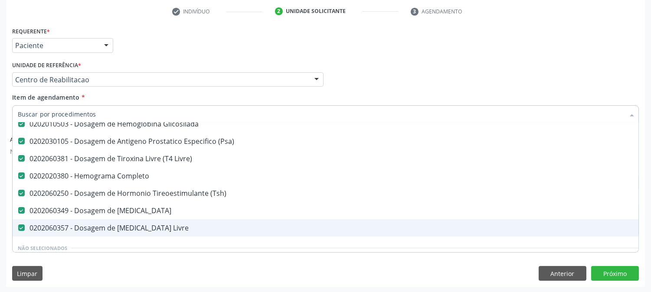
click at [153, 231] on div "0202060357 - Dosagem de [MEDICAL_DATA] Livre" at bounding box center [355, 228] width 675 height 7
checkbox Livre "false"
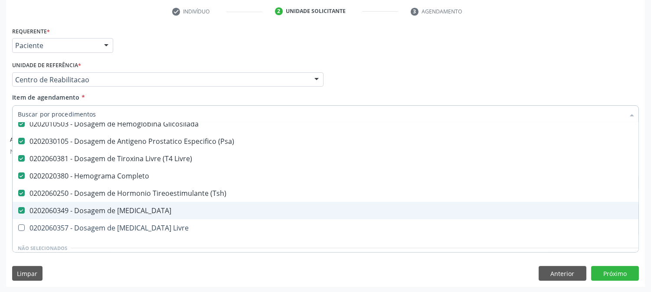
click at [144, 210] on div "0202060349 - Dosagem de [MEDICAL_DATA]" at bounding box center [355, 210] width 675 height 7
checkbox Testosterona "false"
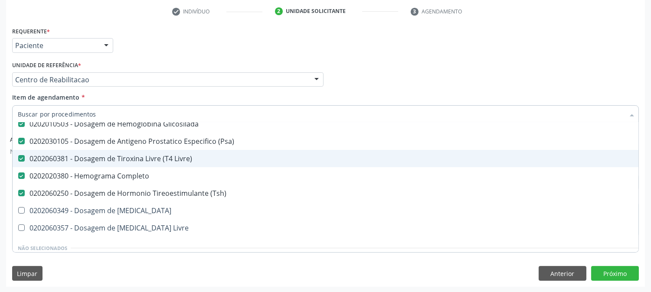
click at [242, 47] on div "Requerente * Paciente Profissional de Saúde Paciente Nenhum resultado encontrad…" at bounding box center [325, 42] width 631 height 34
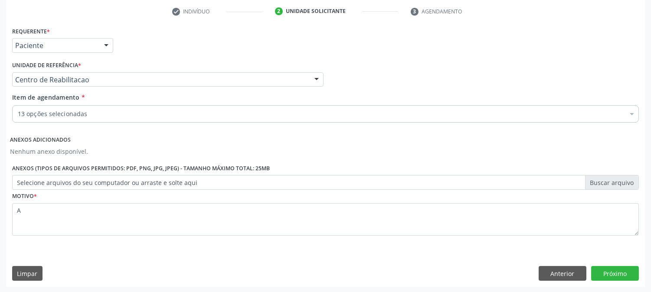
scroll to position [0, 0]
click at [618, 277] on button "Próximo" at bounding box center [615, 273] width 48 height 15
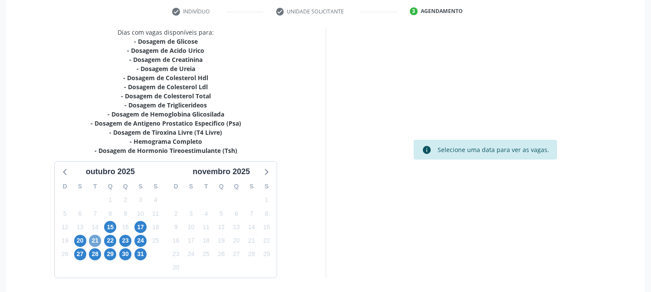
click at [98, 240] on span "21" at bounding box center [95, 241] width 12 height 12
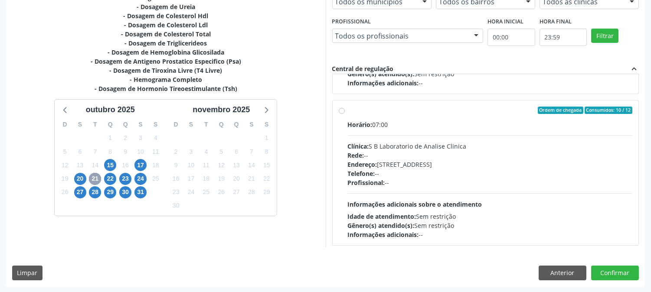
scroll to position [441, 0]
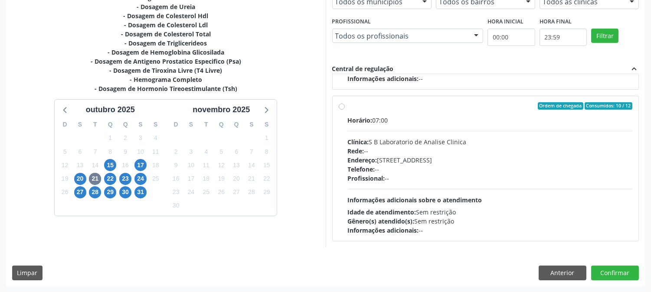
click at [422, 158] on div "Endereço: Casa, nº 679, Centro, Serra Talhada - PE" at bounding box center [490, 160] width 285 height 9
click at [345, 110] on input "Ordem de chegada Consumidos: 10 / 12 Horário: 07:00 Clínica: S B Laboratorio de…" at bounding box center [342, 106] width 6 height 8
radio input "true"
click at [618, 269] on button "Confirmar" at bounding box center [615, 273] width 48 height 15
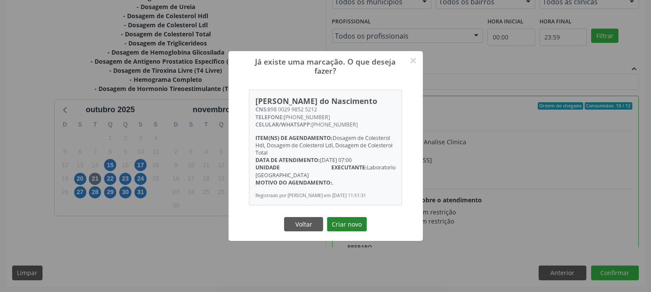
click at [334, 224] on button "Criar novo" at bounding box center [347, 224] width 40 height 15
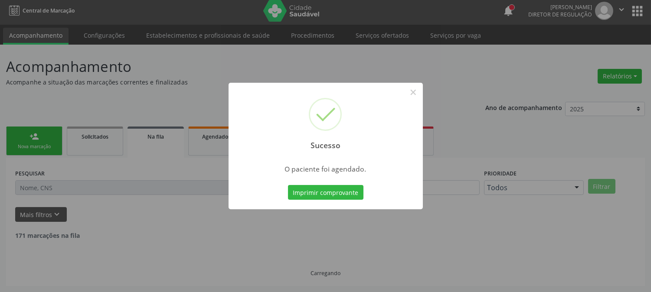
scroll to position [0, 0]
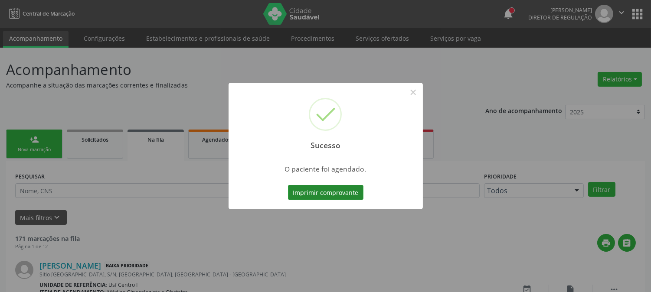
click at [326, 198] on button "Imprimir comprovante" at bounding box center [325, 192] width 75 height 15
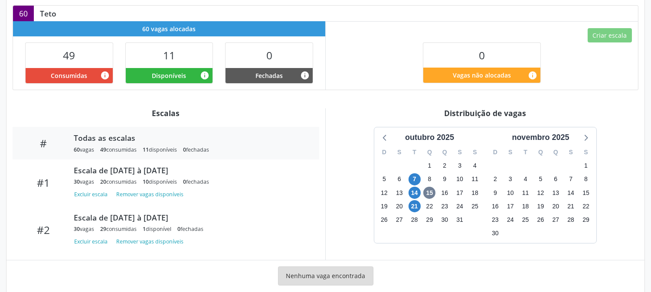
scroll to position [193, 0]
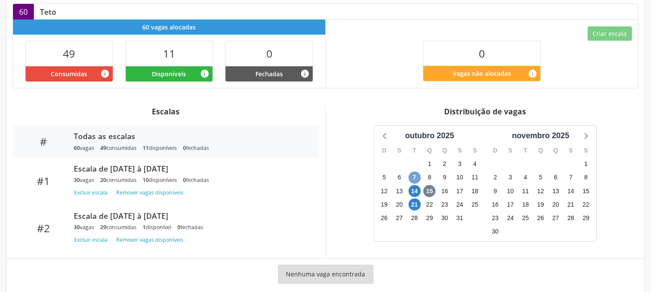
click at [413, 178] on span "7" at bounding box center [415, 178] width 12 height 12
click at [414, 206] on span "21" at bounding box center [415, 205] width 12 height 12
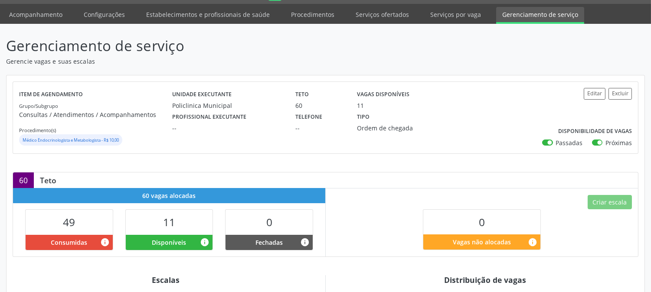
scroll to position [13, 0]
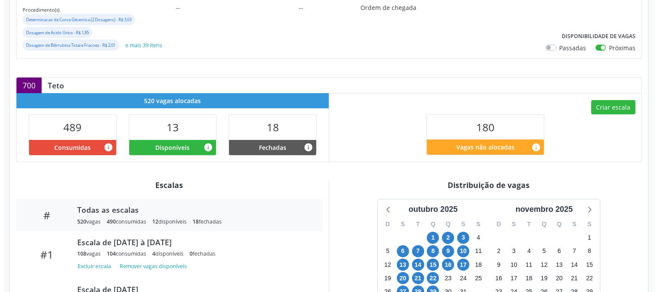
scroll to position [193, 0]
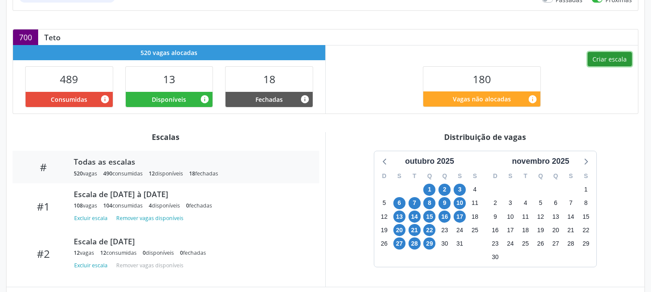
click at [615, 61] on button "Criar escala" at bounding box center [610, 59] width 44 height 15
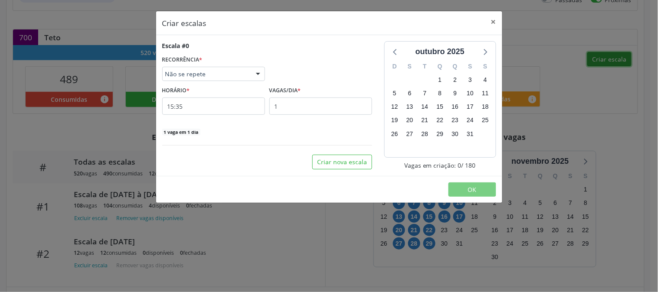
select select "9"
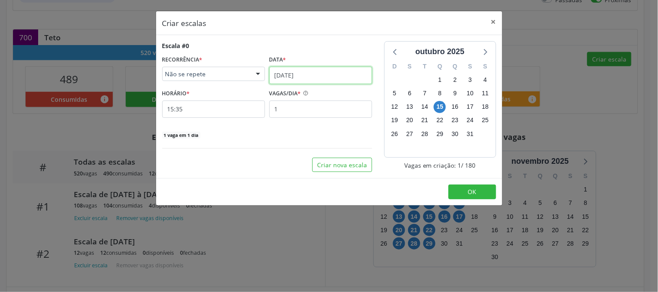
click at [300, 76] on input "1[DATE]" at bounding box center [320, 75] width 103 height 17
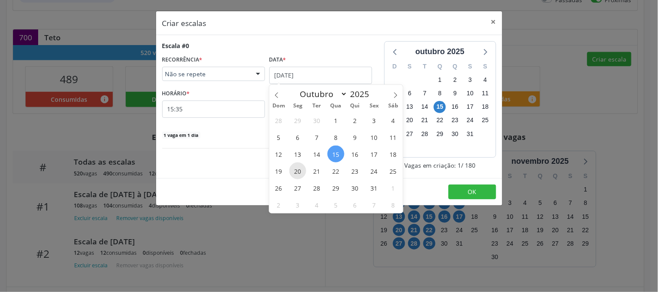
click at [293, 169] on span "20" at bounding box center [297, 171] width 17 height 17
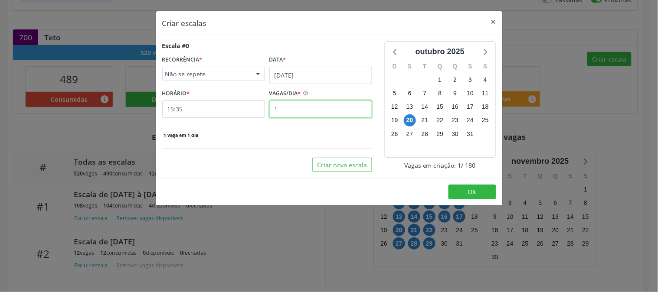
click at [296, 107] on input "1" at bounding box center [320, 109] width 103 height 17
type input "12"
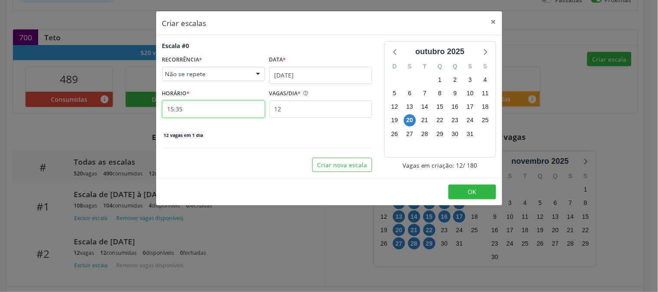
click at [213, 108] on input "15:35" at bounding box center [213, 109] width 103 height 17
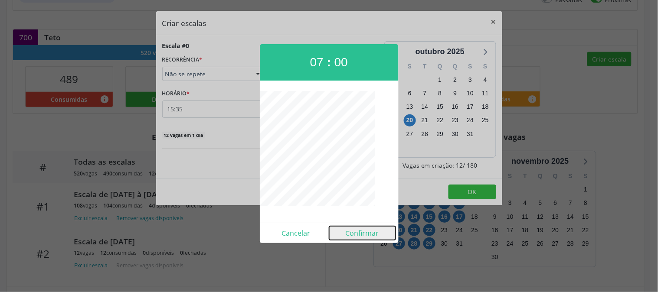
click at [376, 239] on button "Confirmar" at bounding box center [362, 233] width 66 height 14
type input "07:00"
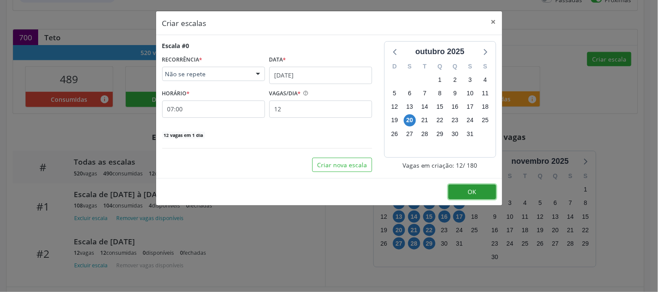
click at [474, 196] on span "OK" at bounding box center [472, 192] width 9 height 8
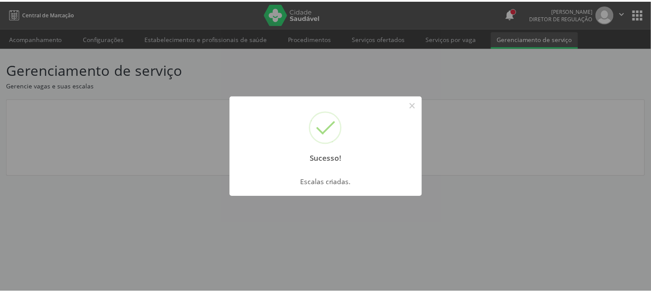
scroll to position [0, 0]
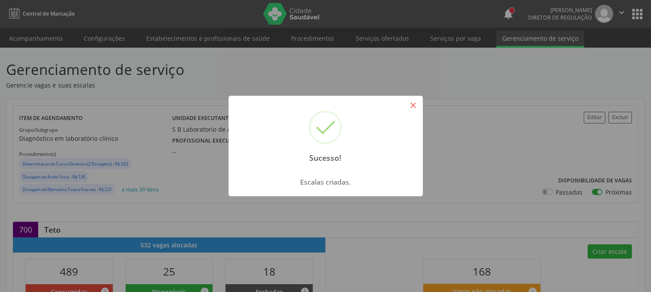
click at [408, 107] on button "×" at bounding box center [413, 105] width 15 height 15
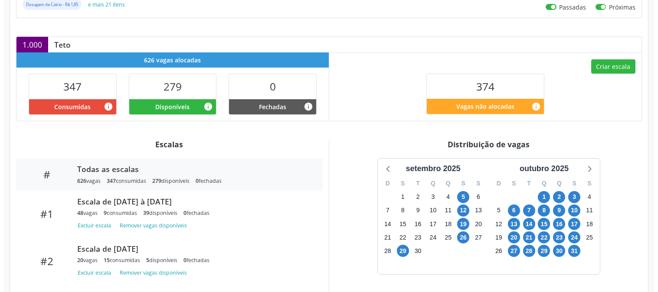
scroll to position [193, 0]
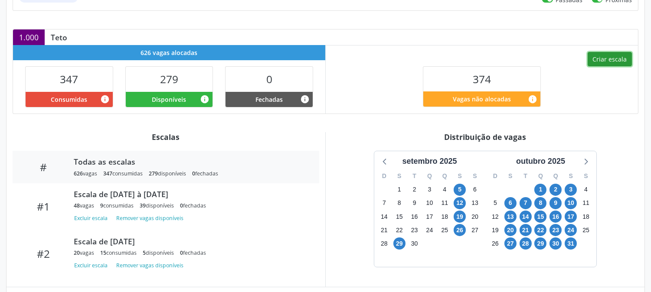
click at [609, 62] on button "Criar escala" at bounding box center [610, 59] width 44 height 15
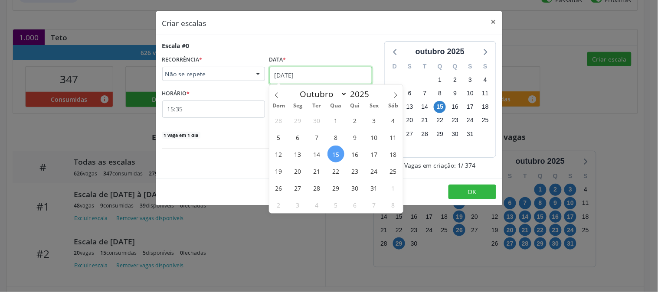
click at [294, 72] on input "[DATE]" at bounding box center [320, 75] width 103 height 17
click at [299, 174] on span "20" at bounding box center [297, 171] width 17 height 17
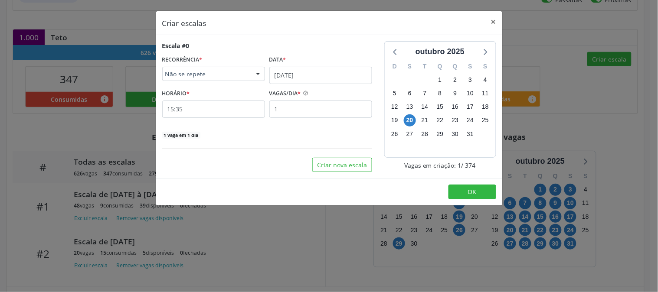
drag, startPoint x: 280, startPoint y: 98, endPoint x: 285, endPoint y: 110, distance: 12.6
click at [280, 99] on label "VAGAS/DIA *" at bounding box center [285, 93] width 32 height 13
click at [286, 111] on input "1" at bounding box center [320, 109] width 103 height 17
type input "12"
click at [185, 116] on input "15:35" at bounding box center [213, 109] width 103 height 17
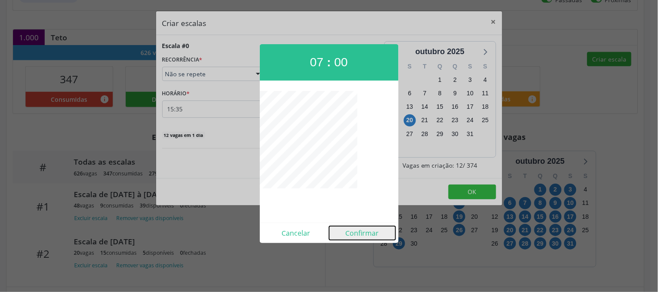
click at [378, 233] on button "Confirmar" at bounding box center [362, 233] width 66 height 14
type input "07:00"
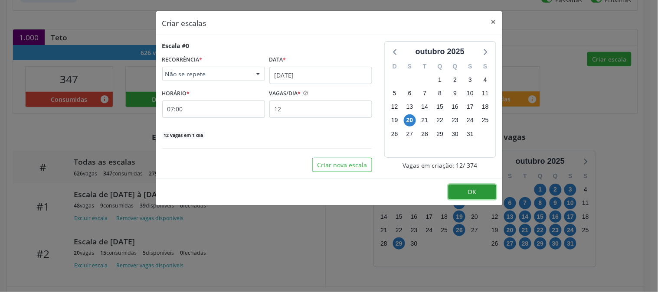
click at [462, 192] on button "OK" at bounding box center [472, 192] width 48 height 15
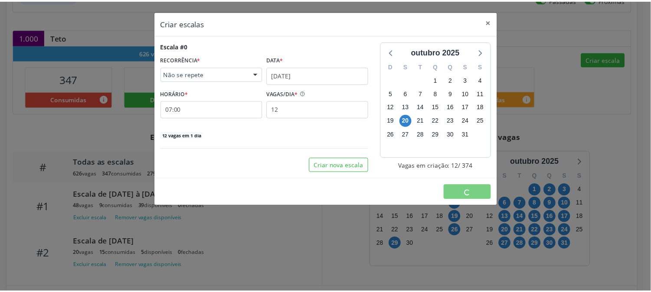
scroll to position [0, 0]
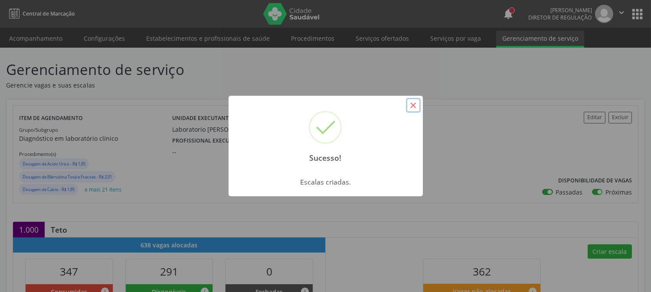
click at [413, 105] on button "×" at bounding box center [413, 105] width 15 height 15
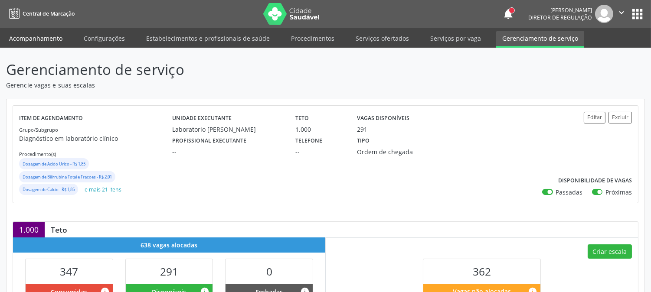
click at [49, 36] on link "Acompanhamento" at bounding box center [35, 38] width 65 height 15
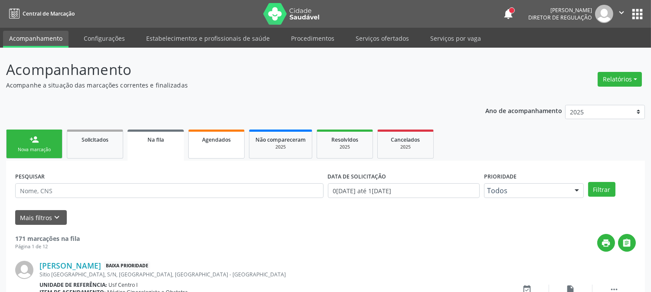
scroll to position [48, 0]
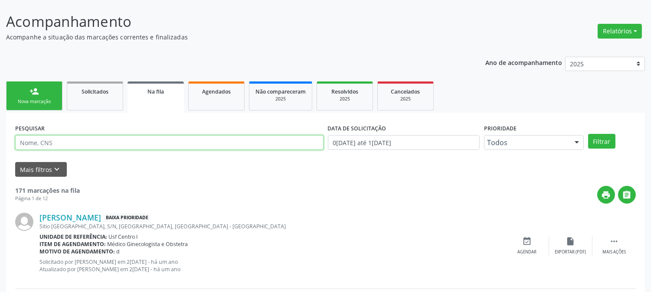
click at [106, 146] on input "text" at bounding box center [169, 142] width 308 height 15
paste input "CNS: 898 0029 9852 5212"
type input "CNS: 898 0029 9852 5212"
click at [396, 141] on input "01/01/2024 até 15/10/2025" at bounding box center [404, 142] width 152 height 15
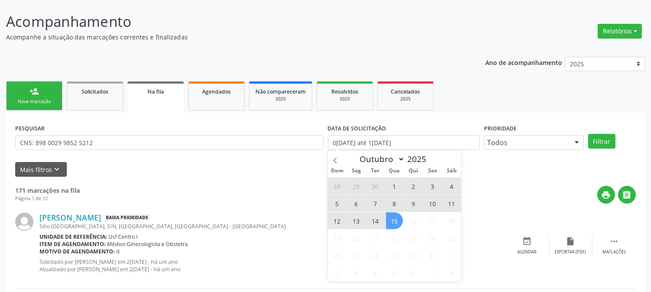
click at [392, 185] on span "1" at bounding box center [394, 186] width 17 height 17
type input "01/10/2025"
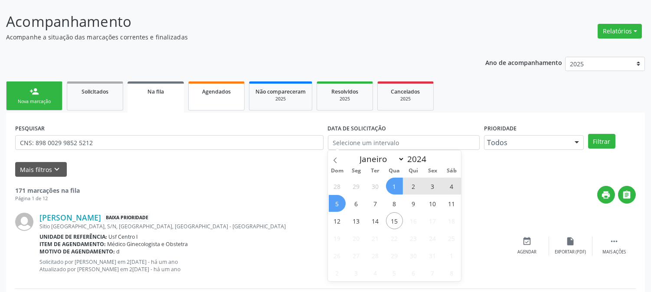
click at [207, 96] on link "Agendados" at bounding box center [216, 96] width 56 height 29
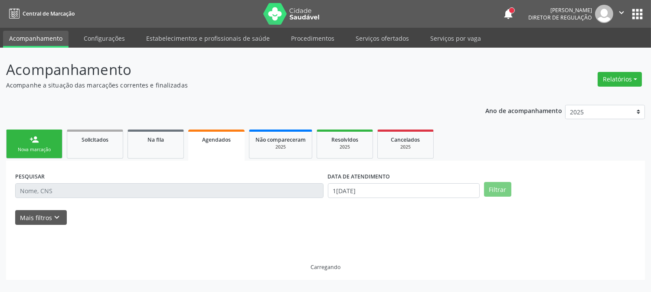
click at [207, 96] on div "Acompanhamento Acompanhe a situação das marcações correntes e finalizadas Relat…" at bounding box center [325, 169] width 639 height 221
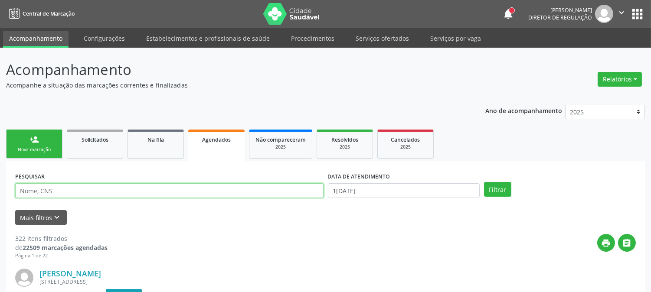
click at [54, 192] on input "text" at bounding box center [169, 190] width 308 height 15
paste input "CNS: 898 0029 9852 5212"
type input "CNS: 898 0029 9852 5212"
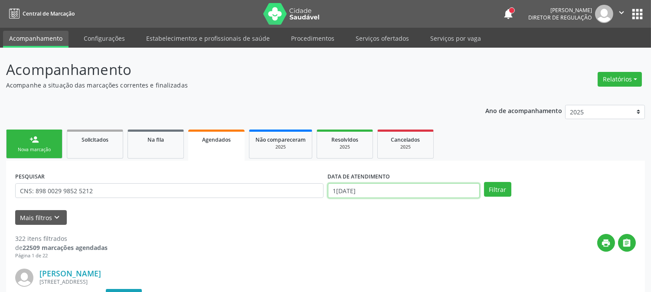
click at [447, 192] on input "15/10/2025" at bounding box center [404, 190] width 152 height 15
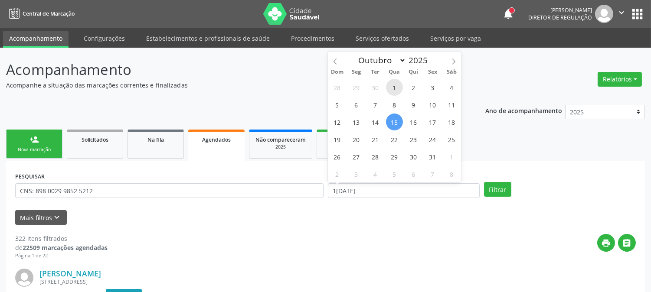
click at [392, 88] on span "1" at bounding box center [394, 87] width 17 height 17
type input "01/10/2025"
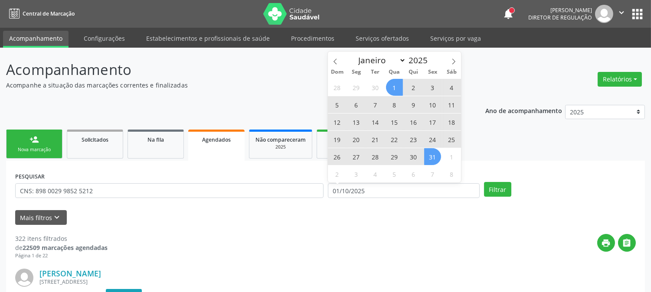
click at [435, 158] on span "31" at bounding box center [432, 156] width 17 height 17
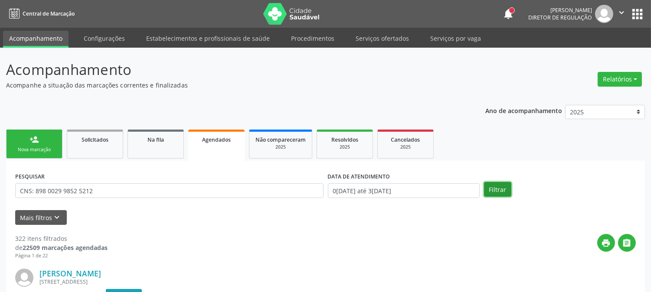
click at [499, 192] on button "Filtrar" at bounding box center [497, 189] width 27 height 15
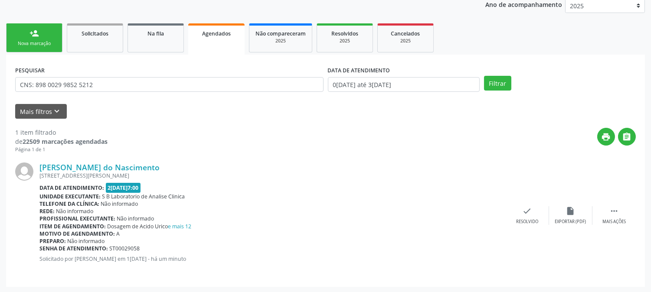
scroll to position [107, 0]
click at [596, 213] on div " Mais ações" at bounding box center [613, 215] width 43 height 19
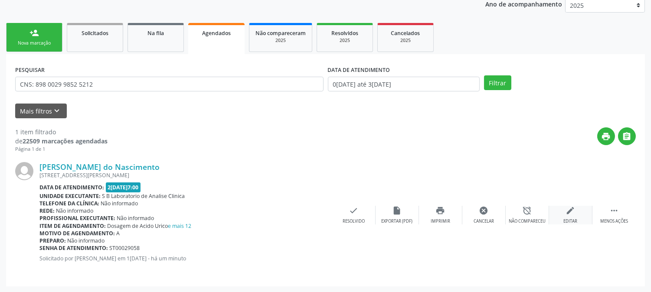
click at [561, 216] on div "edit Editar" at bounding box center [570, 215] width 43 height 19
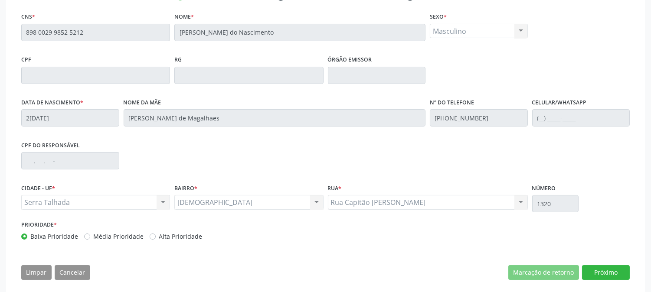
scroll to position [189, 0]
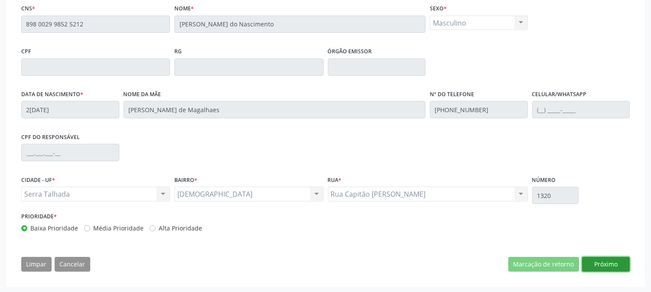
click at [603, 258] on button "Próximo" at bounding box center [606, 264] width 48 height 15
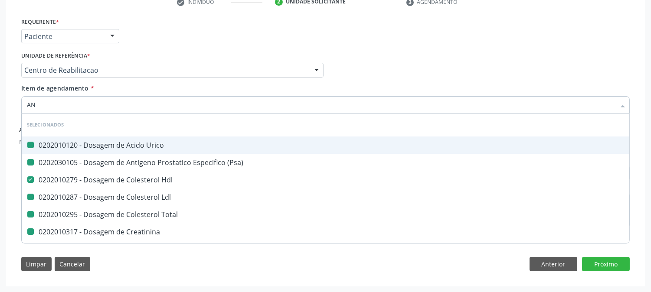
type input "ANA"
checkbox Urico "false"
checkbox \(Psa\) "false"
checkbox Ldl "false"
checkbox Total "false"
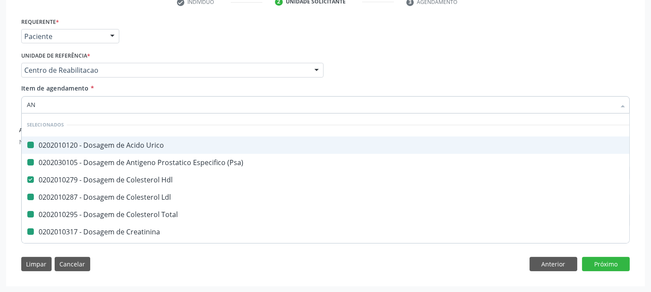
checkbox Creatinina "false"
checkbox Glicose "false"
checkbox Glicosilada "false"
checkbox \(Tsh\) "false"
checkbox Livre\) "false"
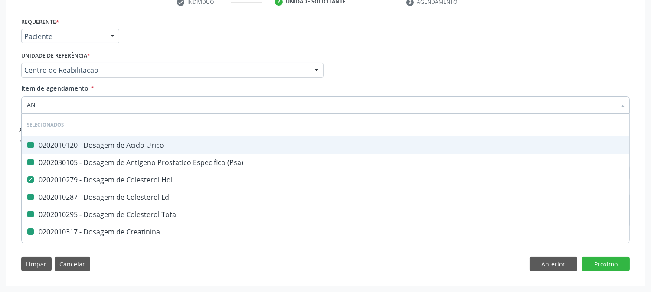
checkbox Triglicerideos "false"
checkbox Ureia "false"
checkbox Completo "false"
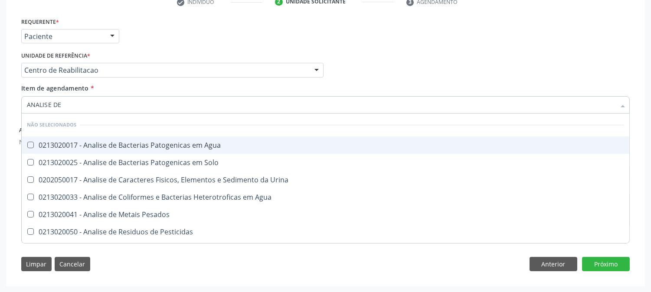
type input "ANALISE DE C"
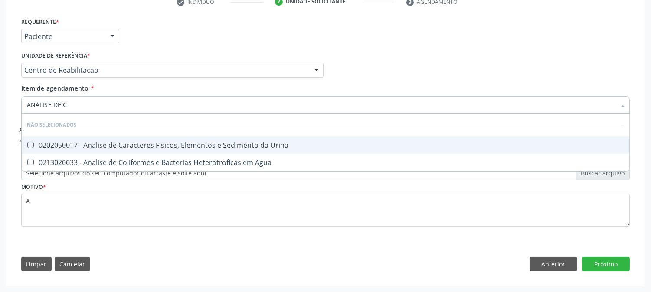
click at [85, 142] on div "0202050017 - Analise de Caracteres Fisicos, Elementos e Sedimento da Urina" at bounding box center [325, 145] width 597 height 7
checkbox Urina "true"
click at [77, 99] on input "ANALISE DE C" at bounding box center [321, 104] width 589 height 17
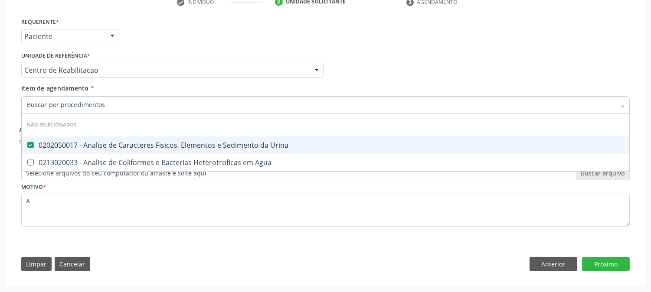
checkbox Agua "true"
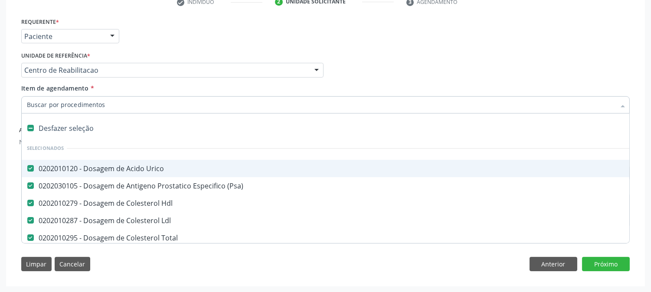
drag, startPoint x: 363, startPoint y: 65, endPoint x: 349, endPoint y: 64, distance: 13.9
click at [361, 64] on div "Profissional Solicitante Por favor, selecione a Unidade de Atendimento primeiro…" at bounding box center [325, 66] width 613 height 34
checkbox Urina "false"
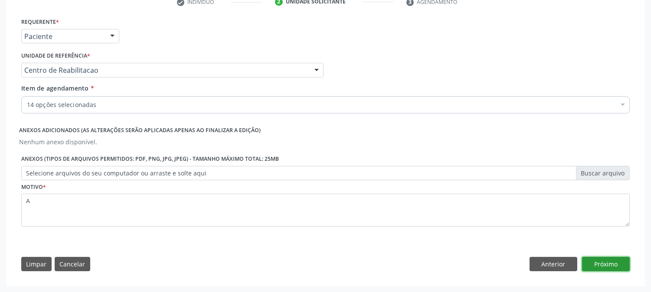
click at [622, 258] on button "Próximo" at bounding box center [606, 264] width 48 height 15
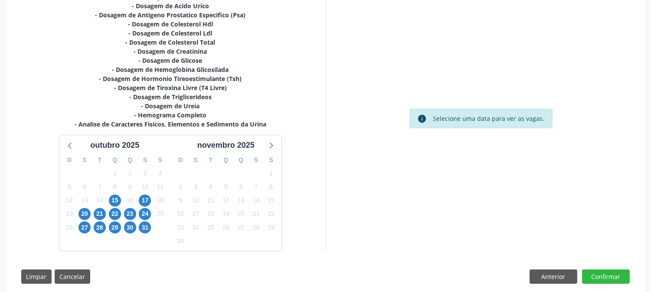
scroll to position [214, 0]
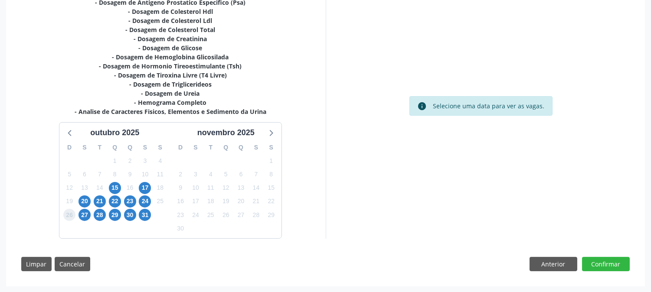
click at [72, 216] on span "26" at bounding box center [69, 215] width 12 height 12
click at [92, 216] on div "28" at bounding box center [99, 215] width 15 height 13
click at [81, 213] on span "27" at bounding box center [84, 215] width 12 height 12
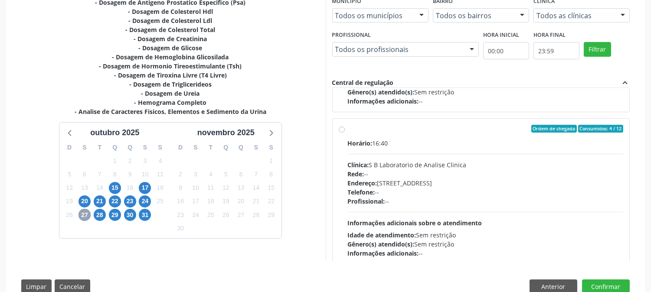
scroll to position [441, 0]
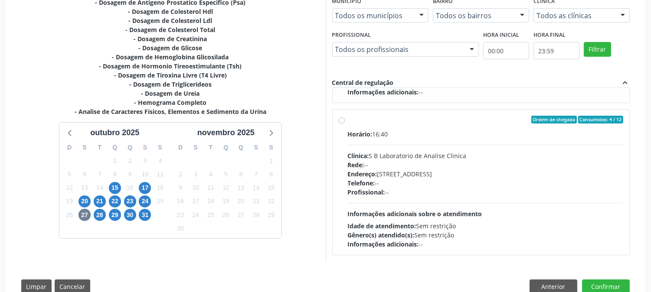
click at [397, 173] on div "Endereço: Casa, nº 679, Centro, Serra Talhada - PE" at bounding box center [486, 174] width 276 height 9
click at [345, 124] on input "Ordem de chegada Consumidos: 4 / 12 Horário: 16:40 Clínica: S B Laboratorio de …" at bounding box center [342, 120] width 6 height 8
radio input "true"
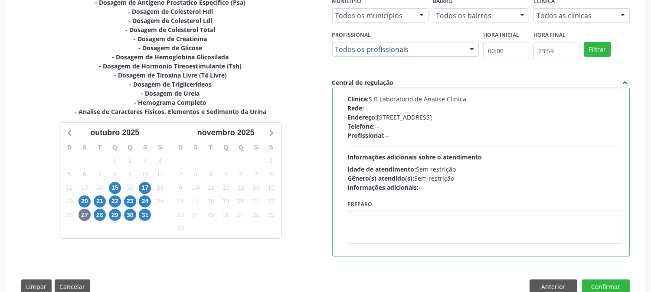
scroll to position [499, 0]
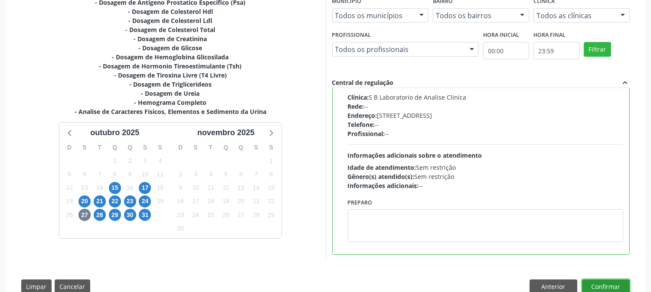
click at [603, 281] on button "Confirmar" at bounding box center [606, 287] width 48 height 15
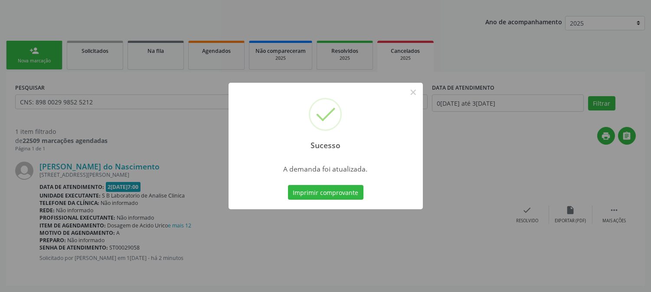
scroll to position [0, 0]
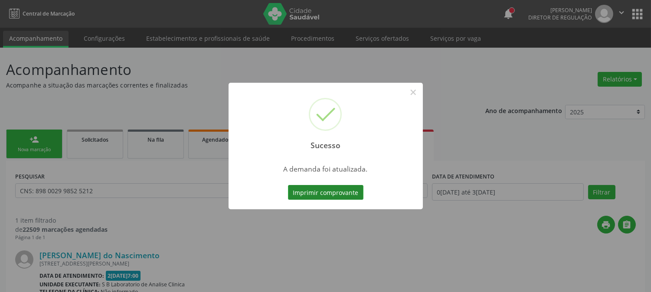
click at [328, 192] on button "Imprimir comprovante" at bounding box center [325, 192] width 75 height 15
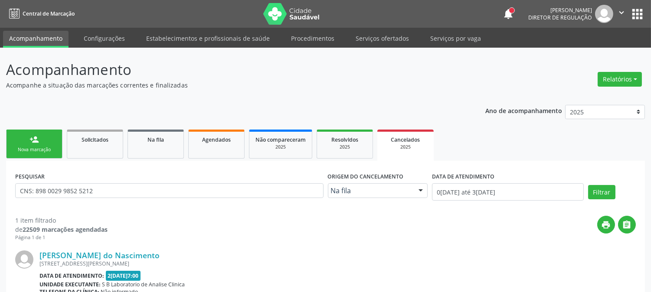
click at [19, 136] on link "person_add Nova marcação" at bounding box center [34, 144] width 56 height 29
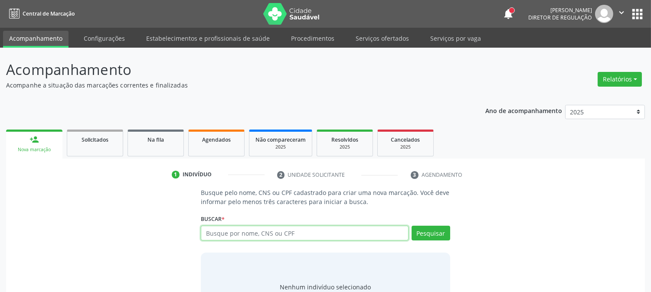
click at [261, 237] on input "text" at bounding box center [304, 233] width 207 height 15
type input "706401107487080"
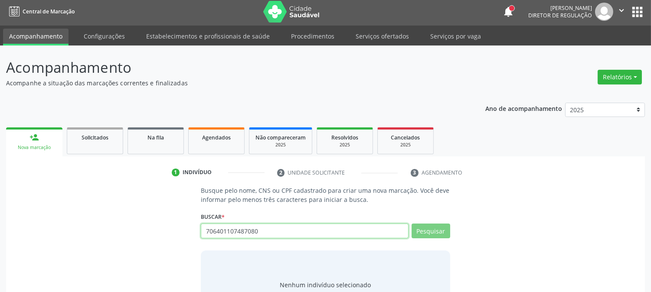
scroll to position [41, 0]
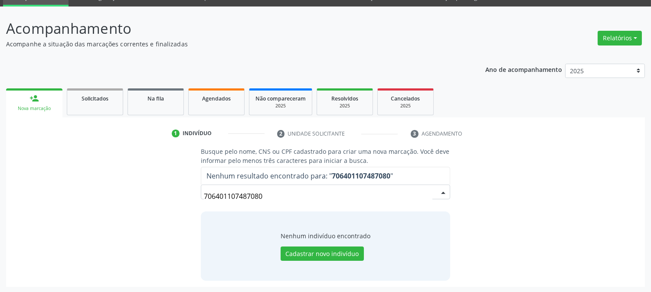
click at [239, 195] on input "706401107487080" at bounding box center [318, 196] width 228 height 17
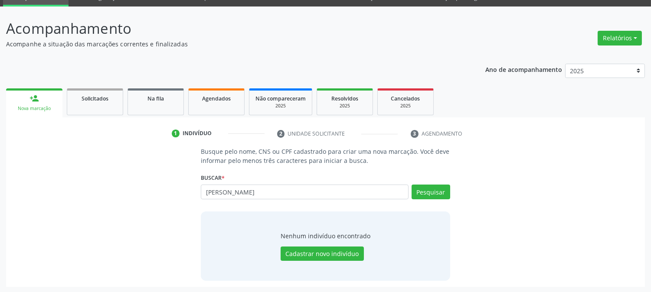
type input "MARIA OZINEIDE GOMES"
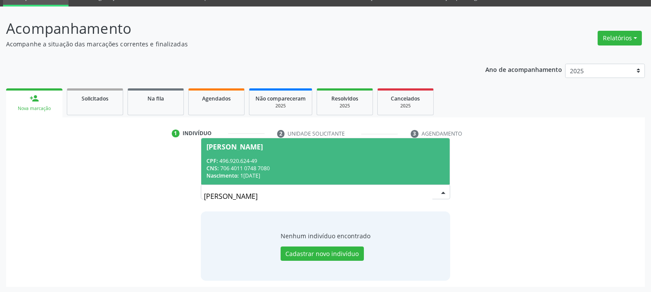
click at [304, 159] on div "CPF: 496.920.624-49" at bounding box center [325, 160] width 238 height 7
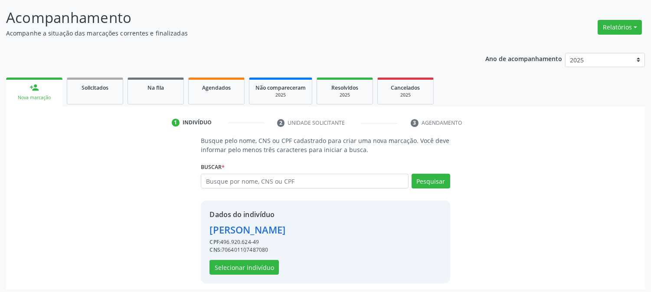
scroll to position [55, 0]
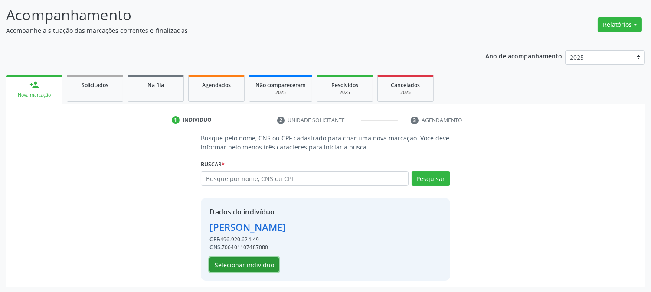
click at [227, 267] on button "Selecionar indivíduo" at bounding box center [243, 265] width 69 height 15
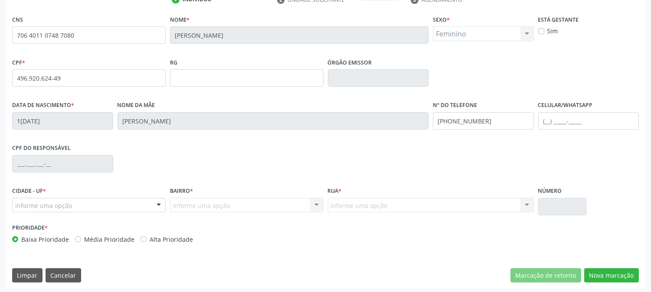
scroll to position [177, 0]
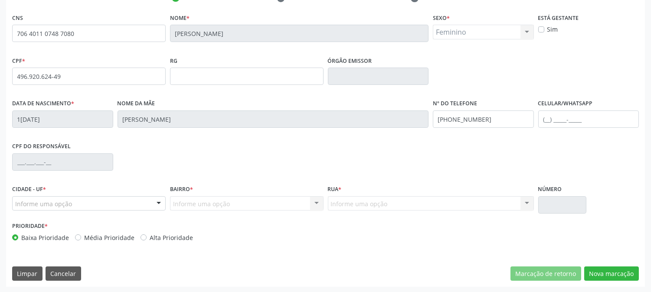
click at [496, 131] on fieldset "Nº do Telefone (87) 98873-1233" at bounding box center [483, 115] width 101 height 37
click at [491, 124] on input "(87) 98873-1233" at bounding box center [483, 119] width 101 height 17
click at [125, 204] on div "Informe uma opção" at bounding box center [89, 203] width 154 height 15
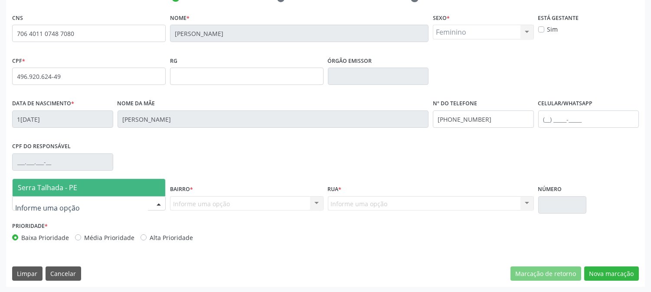
click at [96, 187] on span "Serra Talhada - PE" at bounding box center [89, 187] width 153 height 17
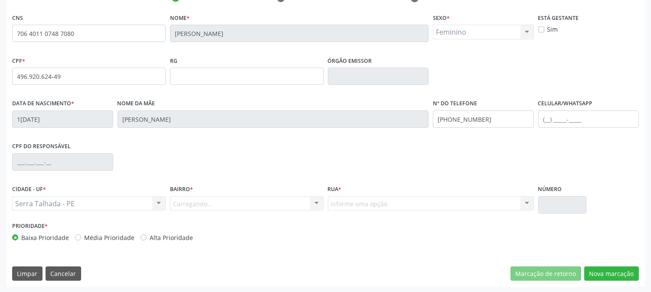
click at [207, 203] on div "Carregando... Nenhum resultado encontrado para: " " Nenhuma opção encontrada. D…" at bounding box center [247, 203] width 154 height 15
click at [190, 60] on div "RG" at bounding box center [247, 69] width 154 height 31
click at [223, 211] on div "Bairro * Informe uma opção Zona Rural Aabb Alto da Conceição Borborema Cagep Ce…" at bounding box center [247, 201] width 158 height 37
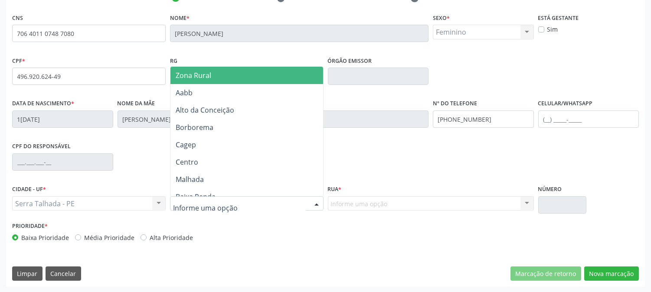
click at [199, 76] on span "Zona Rural" at bounding box center [194, 76] width 36 height 10
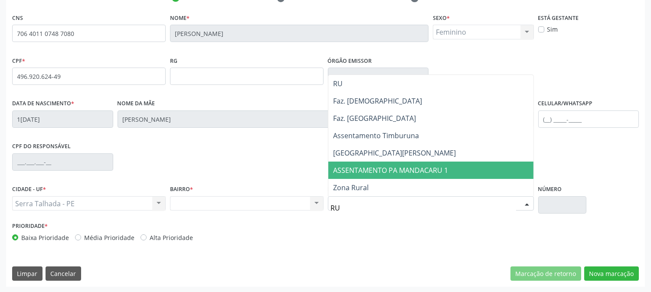
type input "RUR"
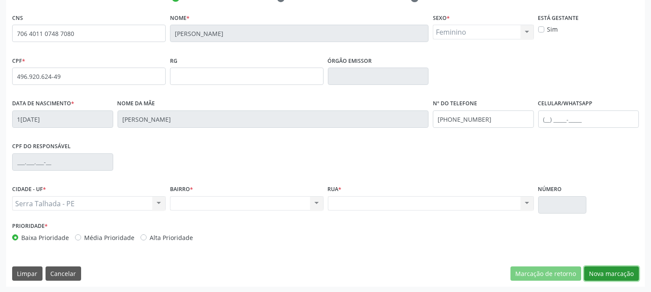
click at [605, 269] on button "Nova marcação" at bounding box center [611, 274] width 55 height 15
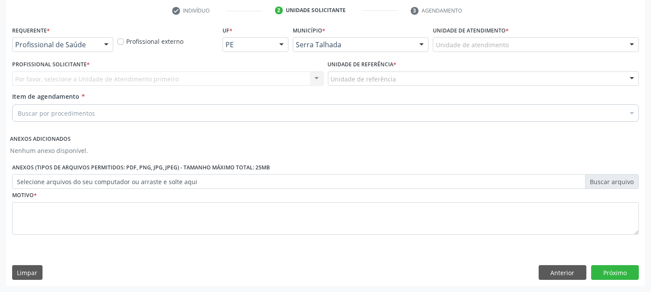
scroll to position [164, 0]
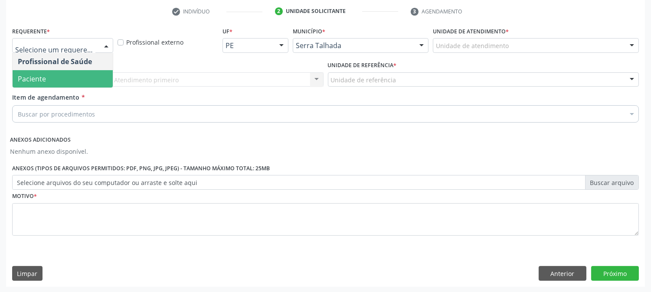
click at [41, 72] on span "Paciente" at bounding box center [63, 78] width 100 height 17
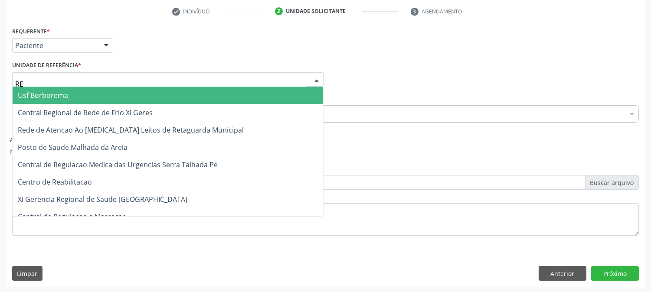
type input "REA"
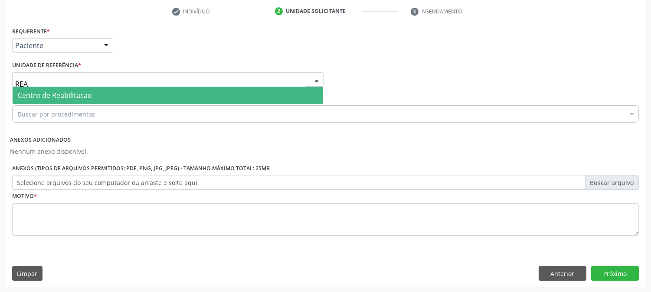
click at [46, 92] on span "Centro de Reabilitacao" at bounding box center [55, 96] width 74 height 10
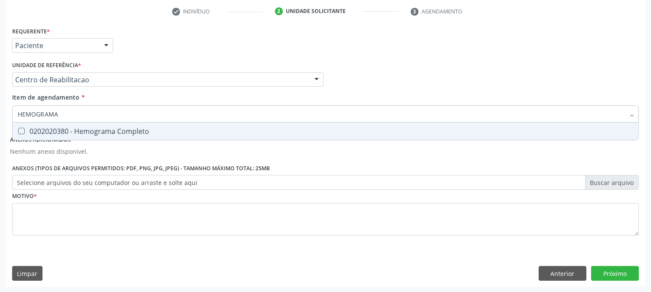
type input "HEMOGRAMA"
click at [122, 141] on div "Requerente * Paciente Profissional de Saúde Paciente Nenhum resultado encontrad…" at bounding box center [325, 136] width 627 height 223
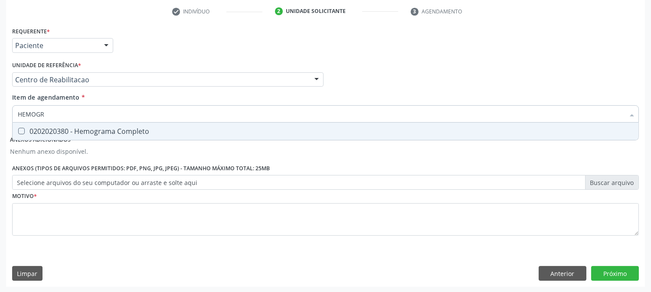
type input "HEMOGRA"
click at [51, 134] on div "0202020380 - Hemograma Completo" at bounding box center [325, 131] width 615 height 7
checkbox Completo "true"
click at [52, 110] on input "HEMOGRA" at bounding box center [321, 113] width 607 height 17
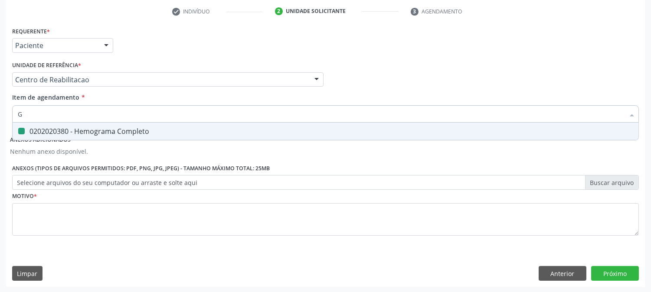
type input "GL"
checkbox Completo "false"
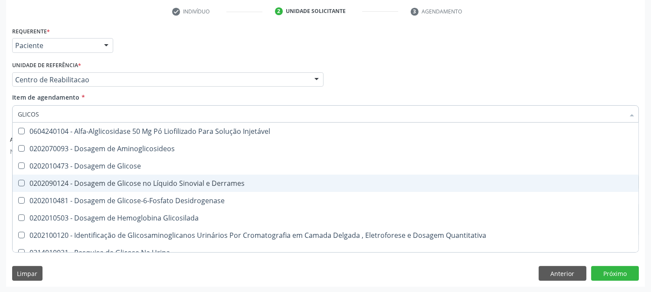
type input "GLICOSE"
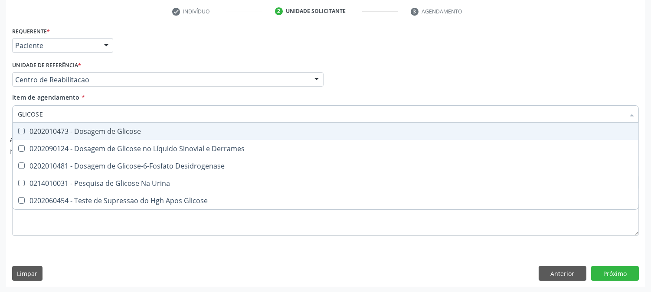
click at [123, 128] on div "0202010473 - Dosagem de Glicose" at bounding box center [325, 131] width 615 height 7
checkbox Glicose "true"
click at [115, 115] on input "GLICOSE" at bounding box center [321, 113] width 607 height 17
type input "GL"
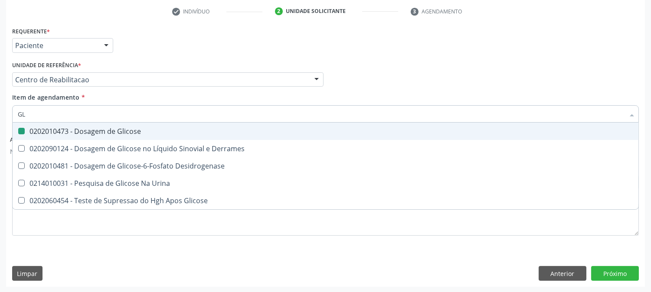
checkbox Glicose "false"
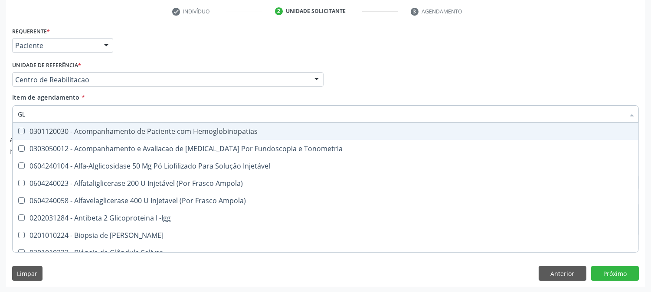
type input "GLI"
checkbox \(Confirmatorio\) "true"
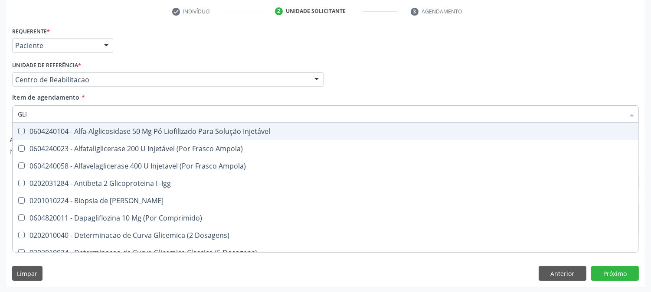
type input "GLIC"
checkbox Aminoglicosideos "true"
checkbox Glicose "false"
type input "GLICO"
checkbox Dosagens\) "true"
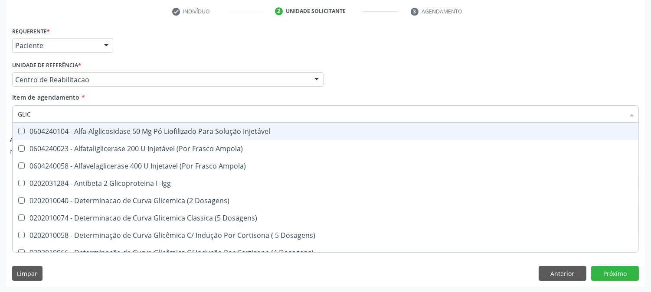
checkbox Glicose "false"
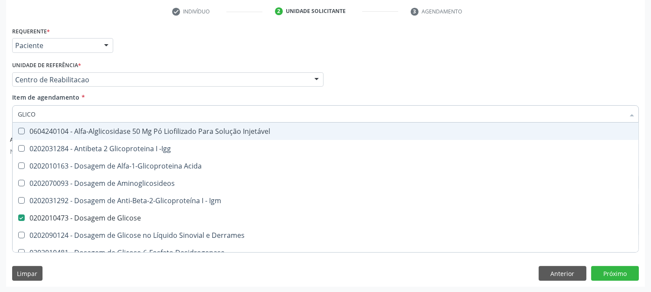
type input "GLICOS"
checkbox Acida "true"
checkbox Glicose "false"
type input "GLICOSI"
checkbox Acida "false"
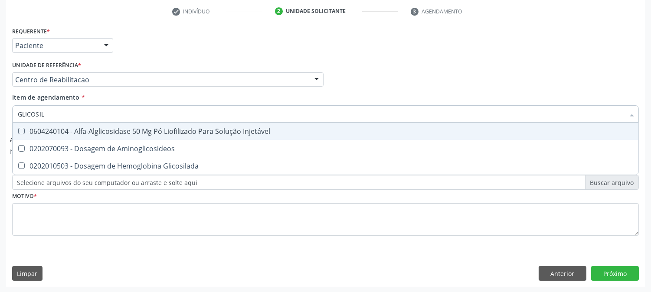
type input "GLICOSILA"
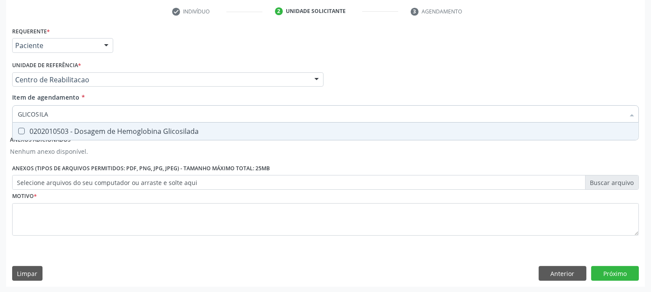
drag, startPoint x: 48, startPoint y: 126, endPoint x: 54, endPoint y: 126, distance: 5.6
click at [51, 128] on div "0202010503 - Dosagem de Hemoglobina Glicosilada" at bounding box center [325, 131] width 615 height 7
checkbox Glicosilada "true"
click at [72, 113] on input "GLICOSILA" at bounding box center [321, 113] width 607 height 17
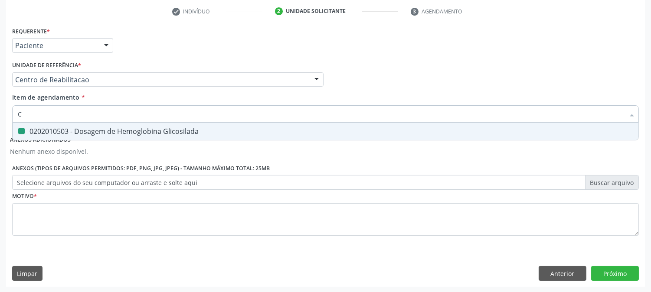
type input "CO"
checkbox Glicosilada "false"
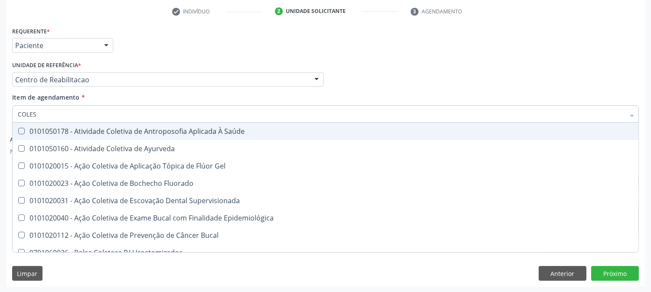
type input "COLEST"
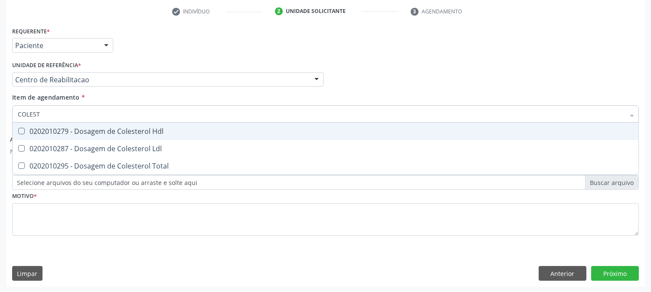
click at [43, 126] on span "0202010279 - Dosagem de Colesterol Hdl" at bounding box center [326, 131] width 626 height 17
checkbox Hdl "true"
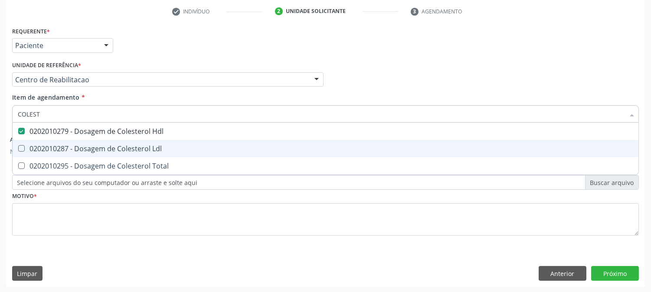
click at [55, 150] on div "0202010287 - Dosagem de Colesterol Ldl" at bounding box center [325, 148] width 615 height 7
checkbox Ldl "true"
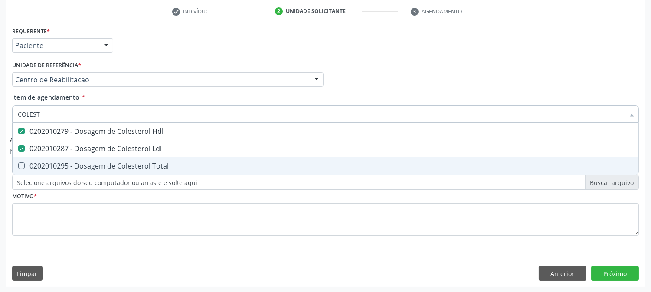
drag, startPoint x: 56, startPoint y: 160, endPoint x: 69, endPoint y: 142, distance: 21.5
click at [61, 160] on span "0202010295 - Dosagem de Colesterol Total" at bounding box center [326, 165] width 626 height 17
checkbox Total "true"
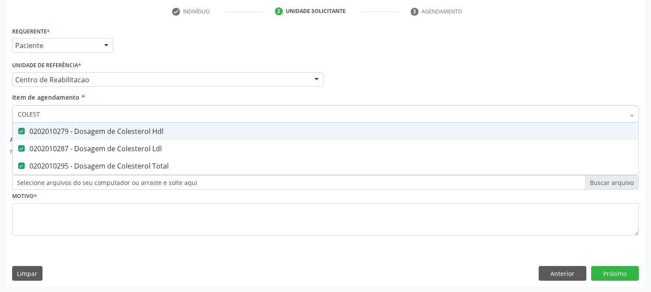
click at [79, 123] on span "0202010279 - Dosagem de Colesterol Hdl" at bounding box center [326, 131] width 626 height 17
checkbox Hdl "true"
click at [79, 118] on input "COLEST" at bounding box center [321, 113] width 607 height 17
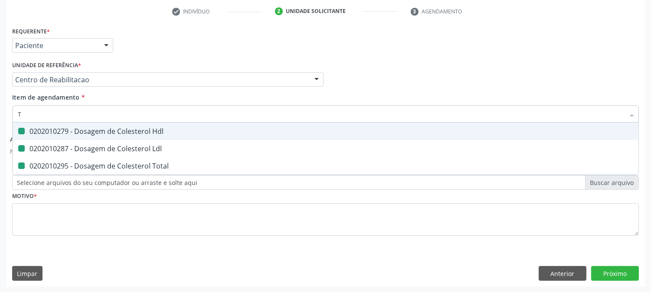
type input "TR"
checkbox Hdl "false"
checkbox Ldl "false"
checkbox Total "false"
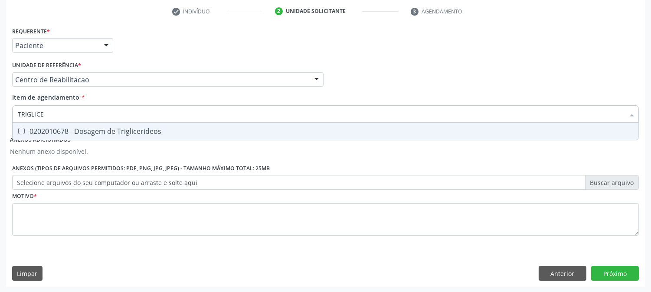
type input "TRIGLICER"
drag, startPoint x: 30, startPoint y: 130, endPoint x: 66, endPoint y: 129, distance: 36.0
click at [33, 131] on div "0202010678 - Dosagem de Triglicerideos" at bounding box center [325, 131] width 615 height 7
checkbox Triglicerideos "true"
click at [88, 115] on input "TRIGLICER" at bounding box center [321, 113] width 607 height 17
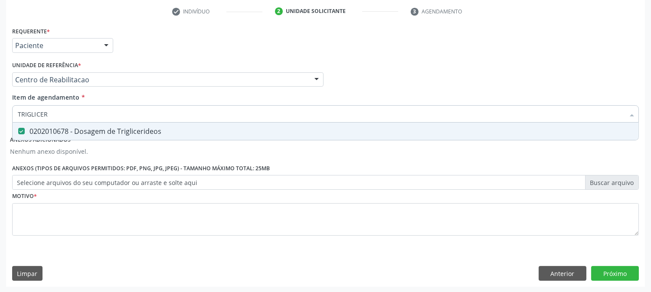
click at [88, 115] on input "TRIGLICER" at bounding box center [321, 113] width 607 height 17
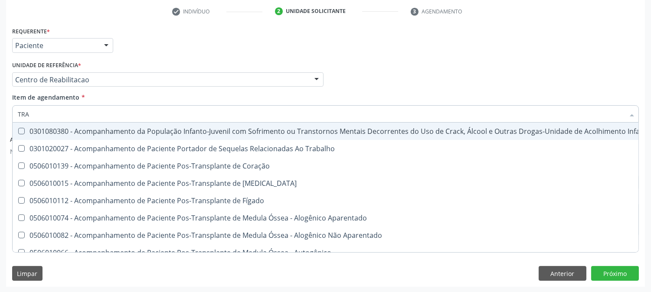
type input "TRAN"
checkbox \(Uai\)\ "false"
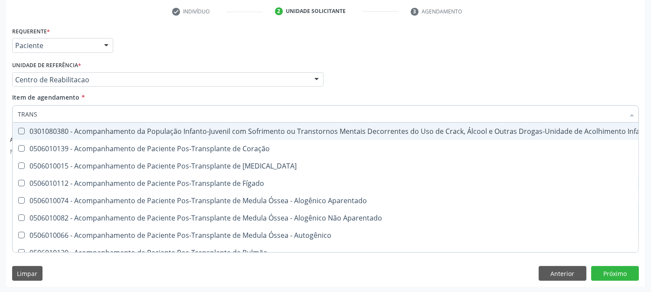
type input "TRANSA"
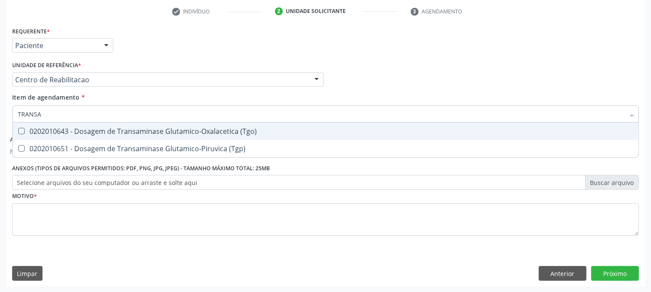
click at [39, 133] on div "0202010643 - Dosagem de Transaminase Glutamico-Oxalacetica (Tgo)" at bounding box center [325, 131] width 615 height 7
checkbox \(Tgo\) "true"
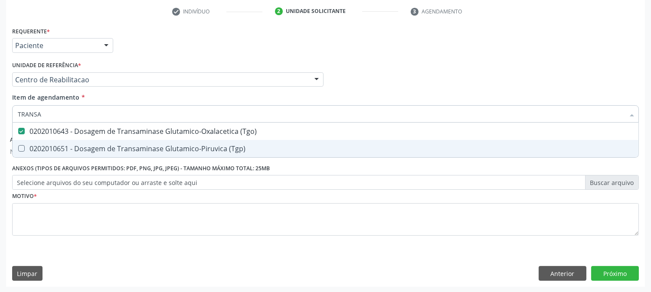
click at [48, 147] on div "0202010651 - Dosagem de Transaminase Glutamico-Piruvica (Tgp)" at bounding box center [325, 148] width 615 height 7
checkbox \(Tgp\) "true"
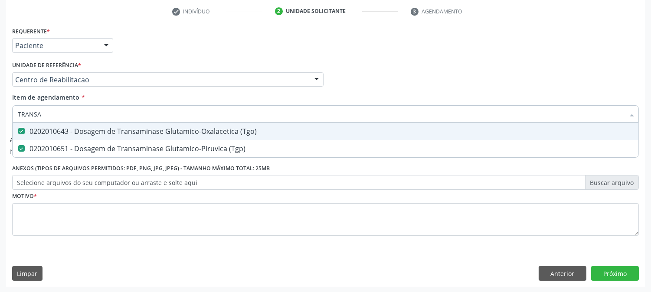
click at [46, 116] on input "TRANSA" at bounding box center [321, 113] width 607 height 17
type input "UR"
checkbox \(Tgo\) "false"
checkbox \(Tgp\) "false"
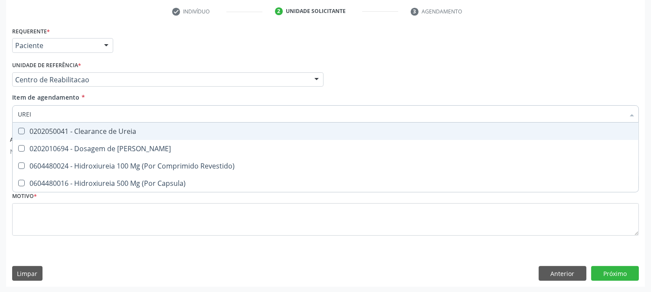
type input "UREIA"
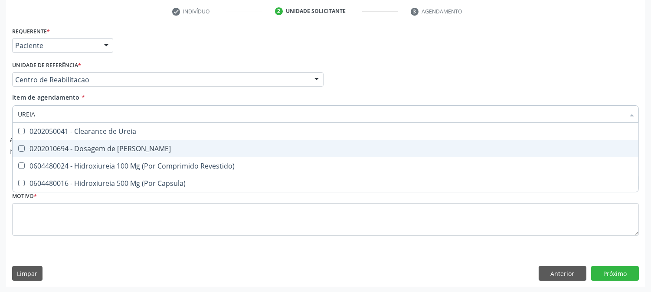
click at [80, 151] on div "0202010694 - Dosagem de Ureia" at bounding box center [325, 148] width 615 height 7
checkbox Ureia "true"
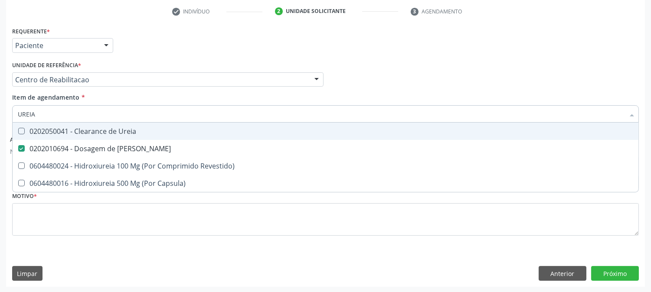
click at [63, 116] on input "UREIA" at bounding box center [321, 113] width 607 height 17
click at [61, 115] on input "UREIA" at bounding box center [321, 113] width 607 height 17
type input "CR"
checkbox Ureia "false"
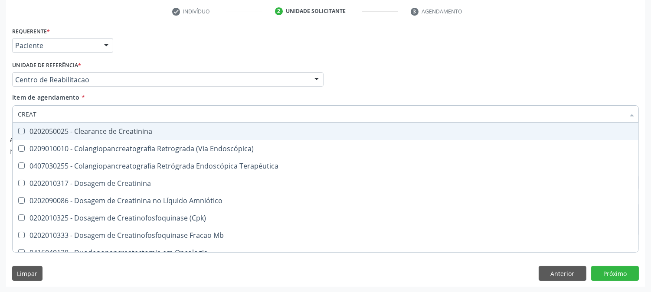
type input "CREATI"
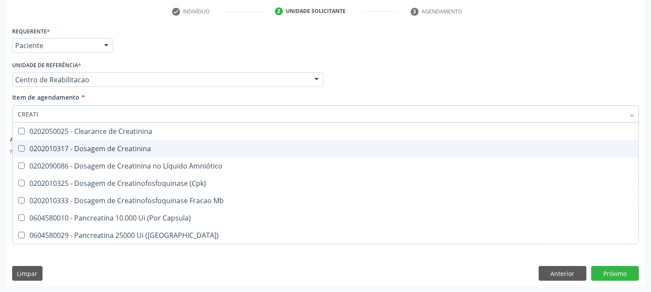
click at [26, 149] on div "0202010317 - Dosagem de Creatinina" at bounding box center [325, 148] width 615 height 7
checkbox Creatinina "true"
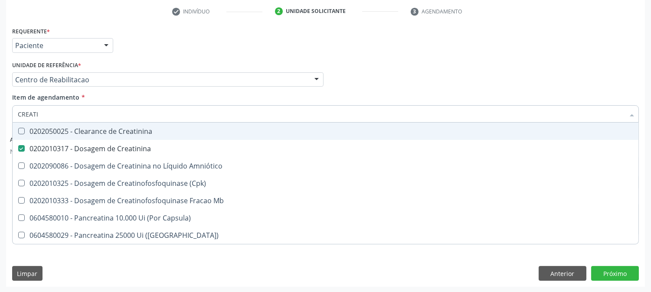
click at [58, 115] on input "CREATI" at bounding box center [321, 113] width 607 height 17
type input "A"
checkbox Creatinina "false"
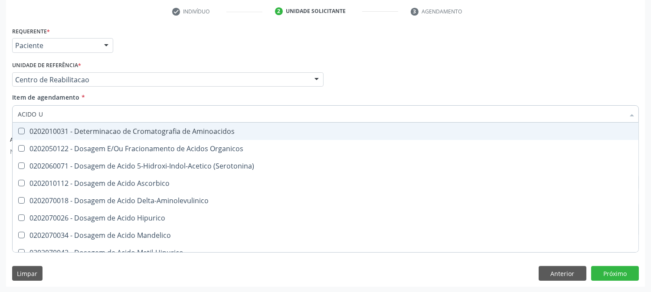
type input "ACIDO UR"
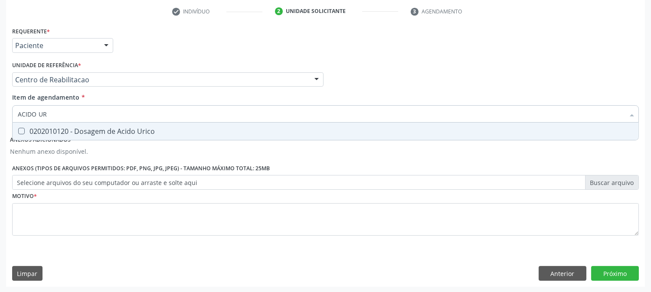
click at [131, 133] on div "0202010120 - Dosagem de Acido Urico" at bounding box center [325, 131] width 615 height 7
checkbox Urico "true"
click at [105, 114] on input "ACIDO UR" at bounding box center [321, 113] width 607 height 17
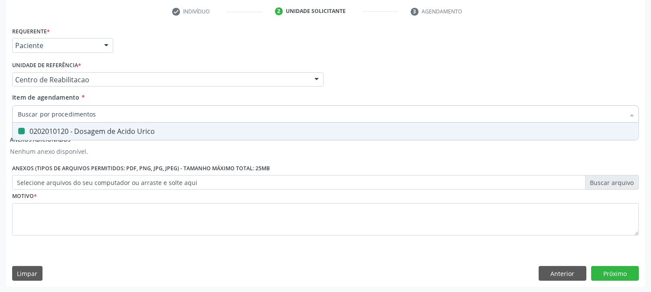
checkbox Urico "false"
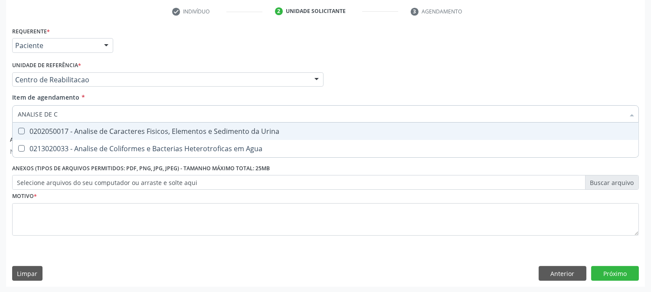
type input "ANALISE DE CA"
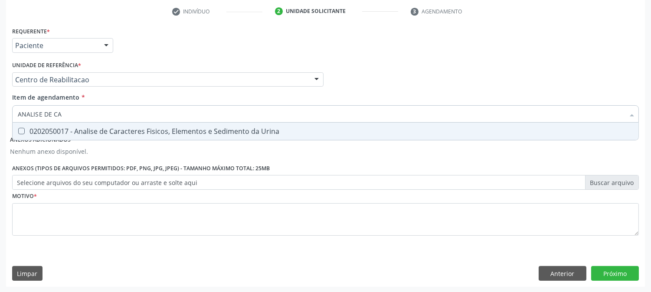
click at [82, 133] on div "0202050017 - Analise de Caracteres Fisicos, Elementos e Sedimento da Urina" at bounding box center [325, 131] width 615 height 7
checkbox Urina "true"
click at [79, 116] on input "ANALISE DE CA" at bounding box center [321, 113] width 607 height 17
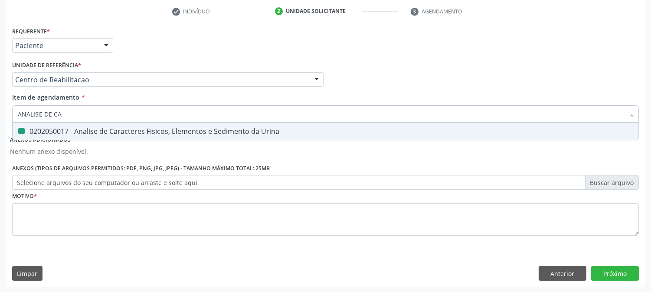
type input "T"
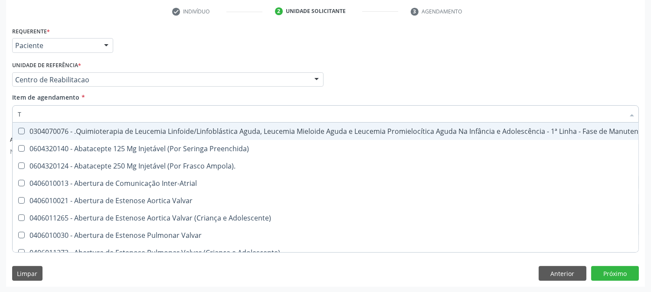
checkbox Manutenção "false"
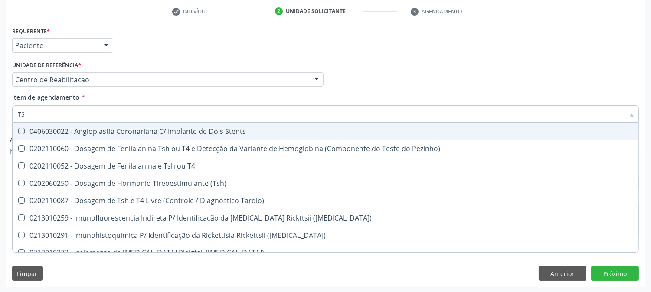
type input "TSH"
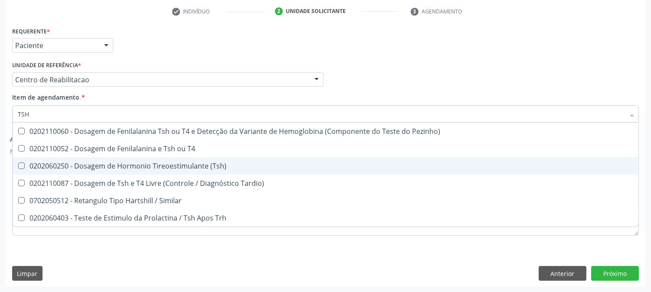
click at [182, 167] on div "0202060250 - Dosagem de Hormonio Tireoestimulante (Tsh)" at bounding box center [325, 166] width 615 height 7
checkbox \(Tsh\) "true"
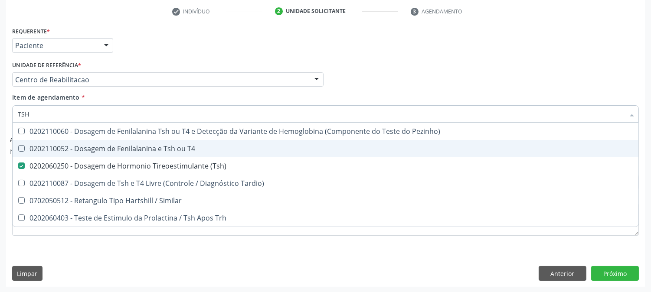
type input "TS"
checkbox \(Tsh\) "false"
checkbox Tardio\) "true"
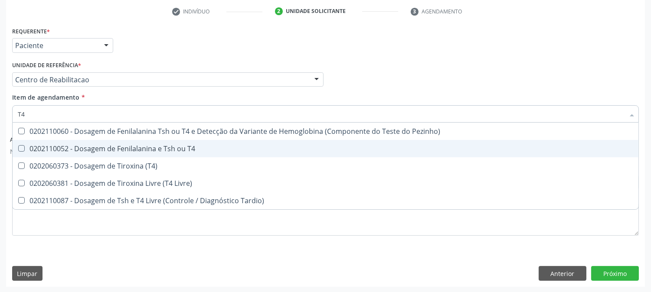
type input "T4 L"
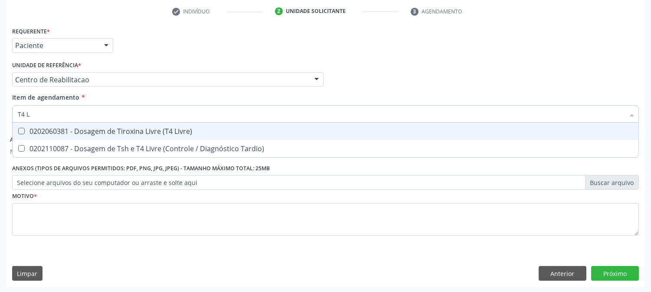
click at [179, 133] on div "0202060381 - Dosagem de Tiroxina Livre (T4 Livre)" at bounding box center [325, 131] width 615 height 7
checkbox Livre\) "true"
click at [106, 110] on input "T4 L" at bounding box center [321, 113] width 607 height 17
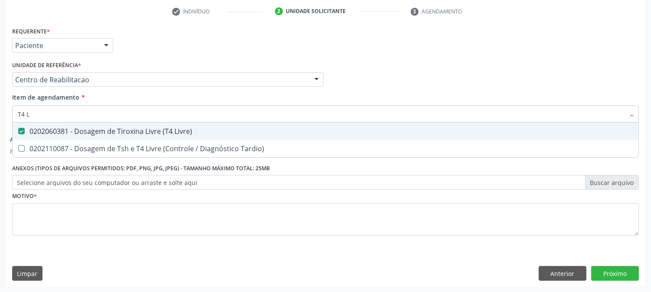
click at [374, 68] on div "Profissional Solicitante Por favor, selecione a Unidade de Atendimento primeiro…" at bounding box center [325, 76] width 631 height 34
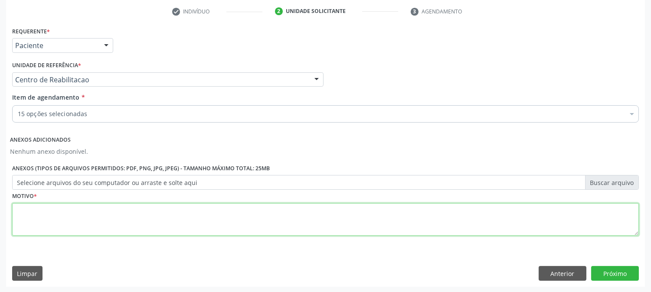
click at [146, 216] on textarea at bounding box center [325, 219] width 627 height 33
type textarea "A"
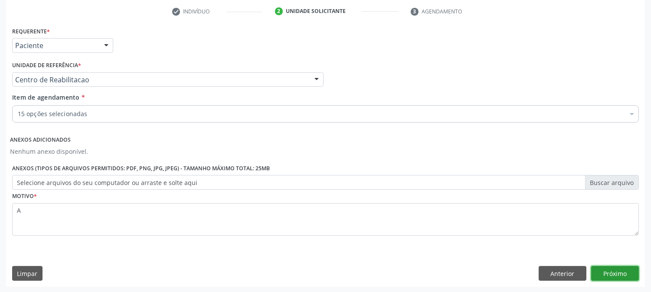
click at [601, 272] on button "Próximo" at bounding box center [615, 273] width 48 height 15
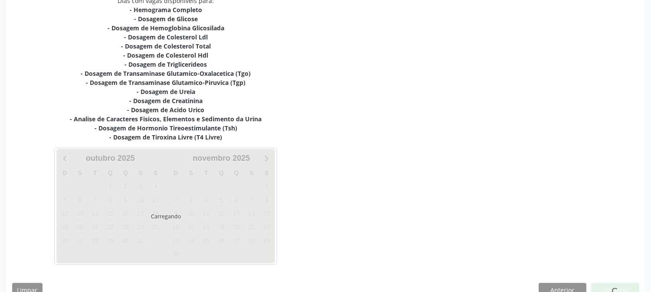
scroll to position [212, 0]
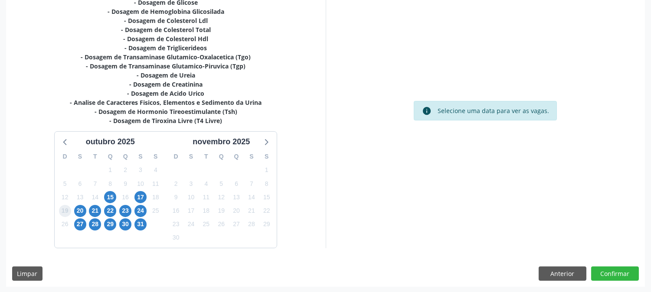
click at [70, 212] on span "19" at bounding box center [65, 211] width 12 height 12
click at [77, 208] on span "20" at bounding box center [80, 211] width 12 height 12
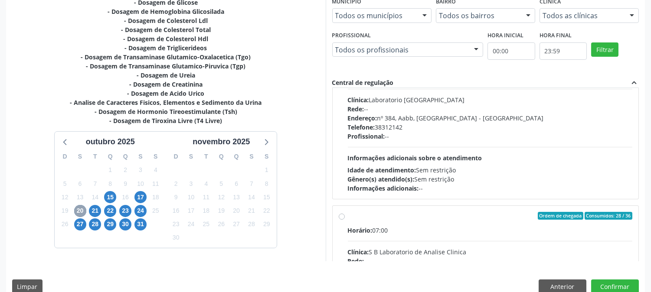
scroll to position [288, 0]
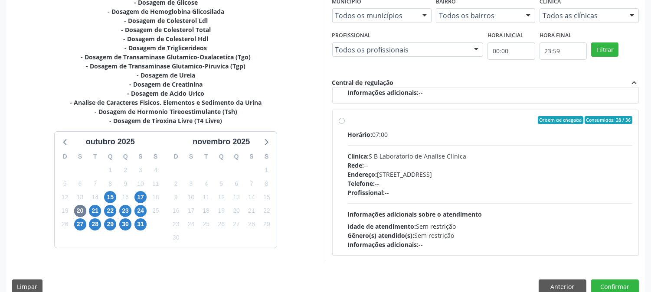
click at [390, 159] on div "Clínica: S B Laboratorio de Analise Clinica" at bounding box center [490, 156] width 285 height 9
click at [345, 124] on input "Ordem de chegada Consumidos: 28 / 36 Horário: 07:00 Clínica: S B Laboratorio de…" at bounding box center [342, 120] width 6 height 8
radio input "true"
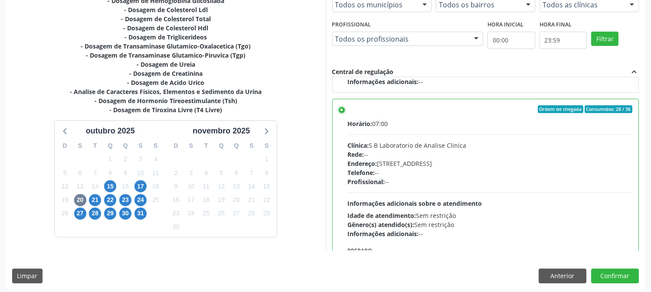
scroll to position [226, 0]
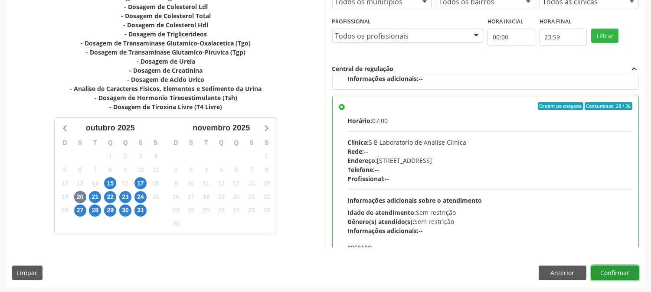
click at [622, 272] on button "Confirmar" at bounding box center [615, 273] width 48 height 15
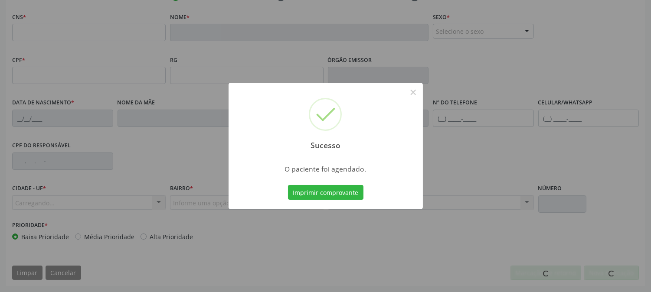
scroll to position [177, 0]
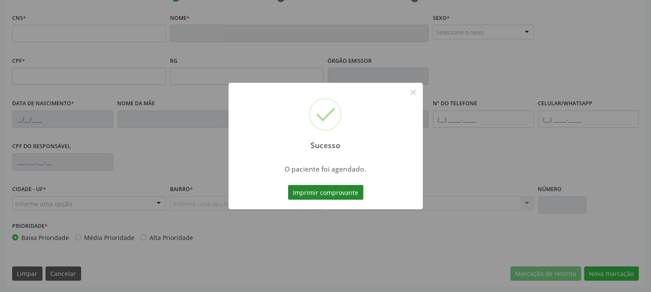
click at [326, 185] on button "Imprimir comprovante" at bounding box center [325, 192] width 75 height 15
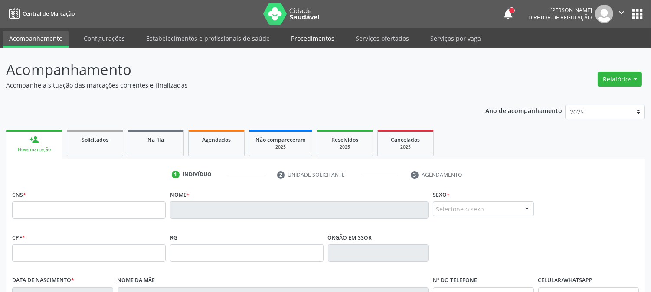
click at [321, 33] on link "Procedimentos" at bounding box center [313, 38] width 56 height 15
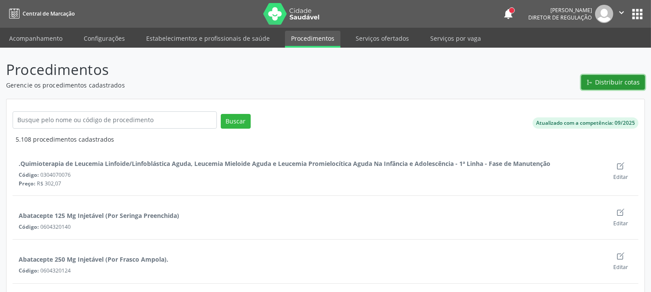
click at [627, 76] on button "Distribuir cotas" at bounding box center [613, 82] width 64 height 15
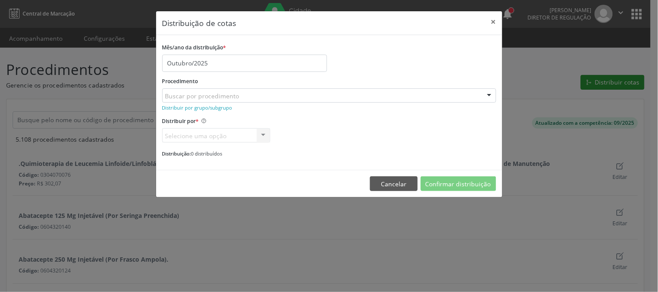
click at [617, 84] on div "Distribuição de cotas × Mês/ano da distribuição * Outubro/2025 Procedimento Bus…" at bounding box center [329, 146] width 658 height 292
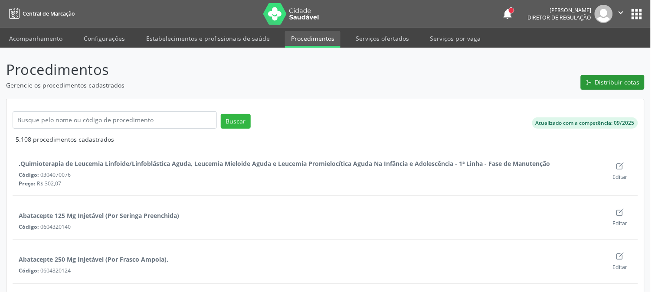
click at [617, 84] on div "Distribuição de cotas × Mês/ano da distribuição * Outubro/2025 Procedimento Bus…" at bounding box center [329, 146] width 658 height 292
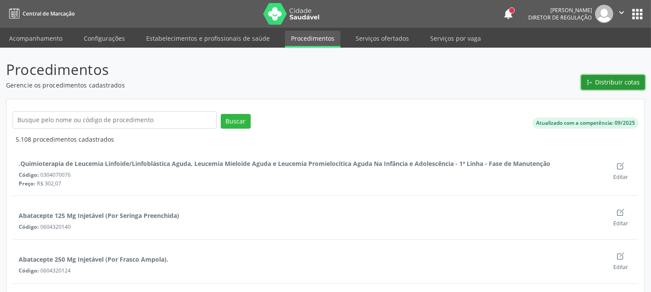
click at [617, 84] on span "Distribuir cotas" at bounding box center [617, 82] width 45 height 9
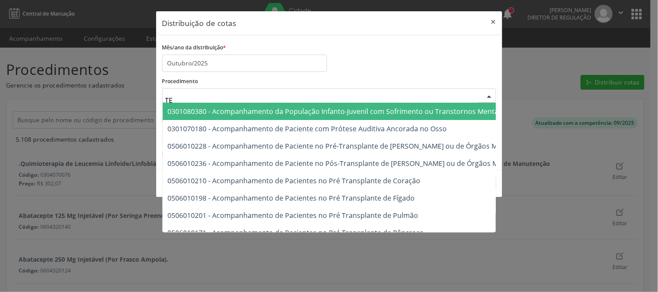
type input "T"
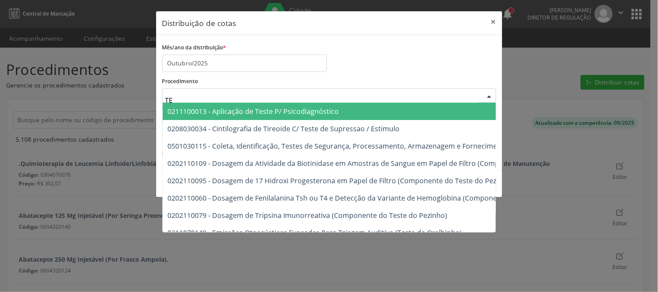
type input "T"
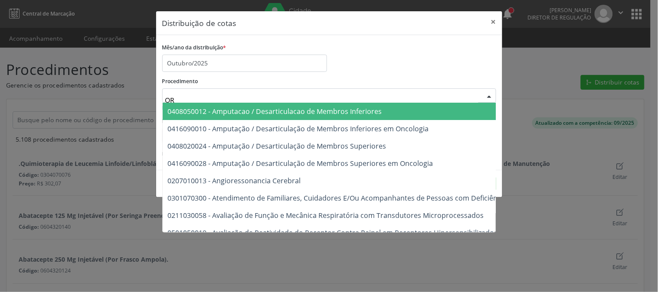
type input "O"
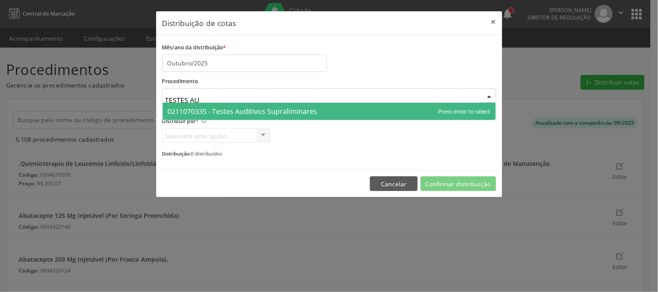
type input "TESTES AUD"
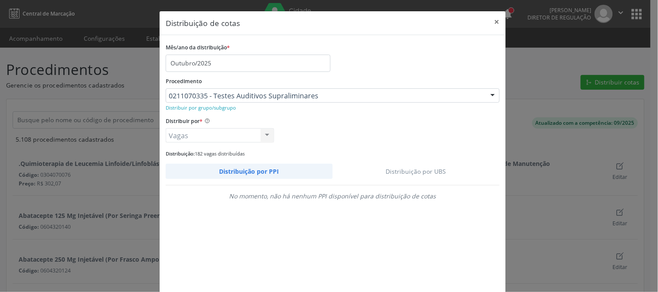
click at [392, 168] on link "Distribuição por UBS" at bounding box center [416, 171] width 167 height 15
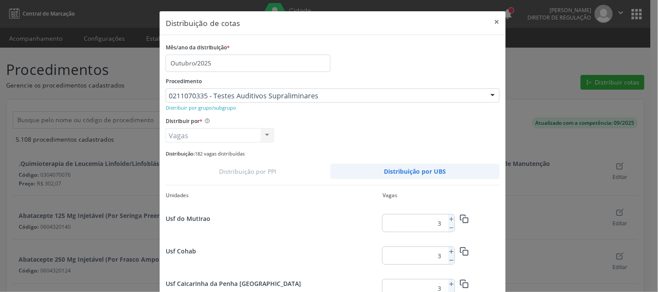
scroll to position [155, 0]
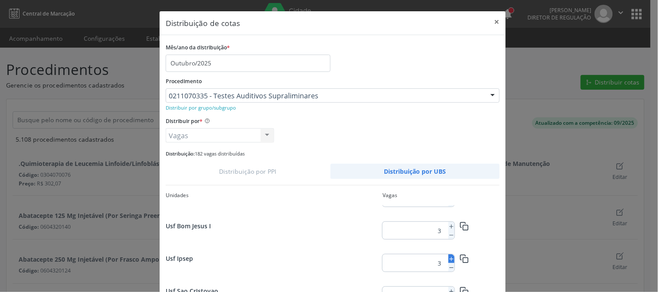
click at [448, 257] on icon at bounding box center [451, 259] width 6 height 6
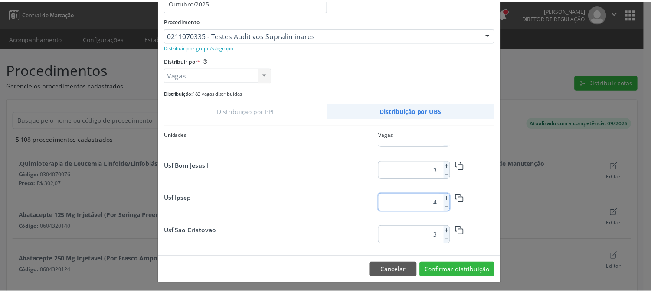
scroll to position [63, 0]
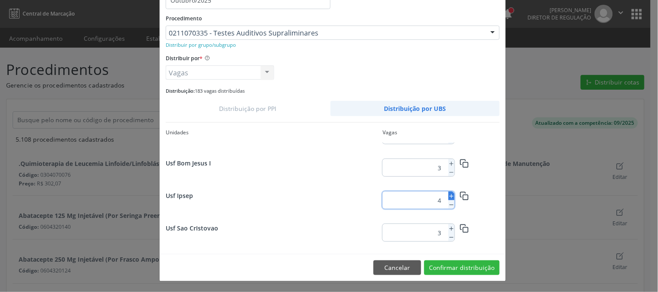
click at [450, 196] on line at bounding box center [451, 196] width 3 height 0
type input "5"
click at [463, 271] on button "Confirmar distribuição" at bounding box center [461, 268] width 75 height 15
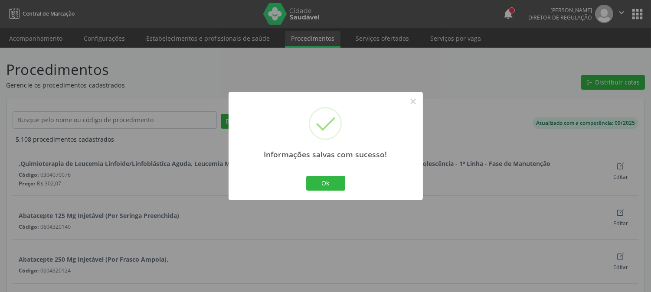
scroll to position [0, 0]
